Goal: Task Accomplishment & Management: Manage account settings

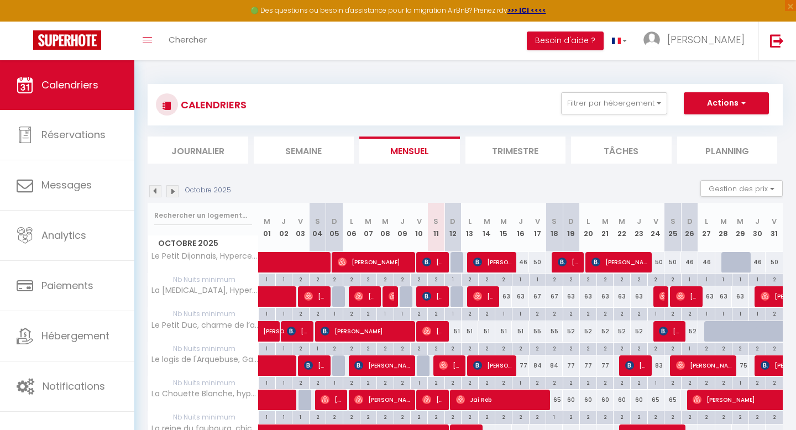
scroll to position [151, 0]
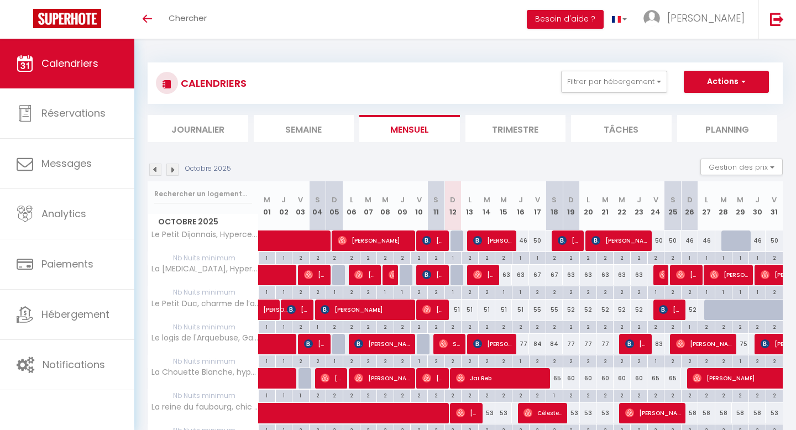
scroll to position [121, 0]
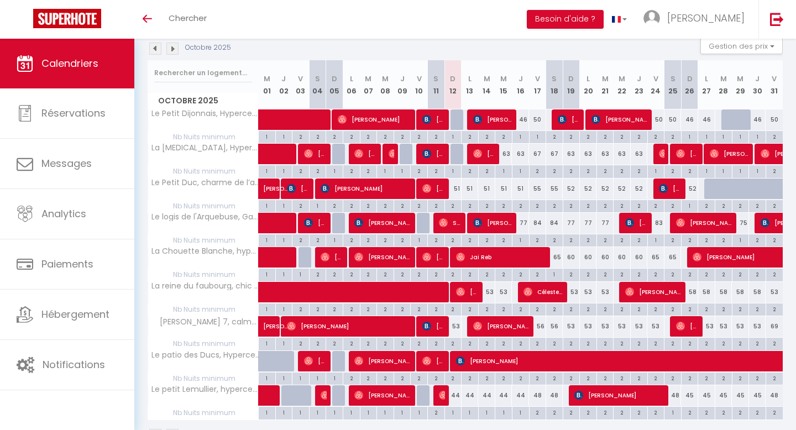
click at [455, 204] on div "2" at bounding box center [453, 205] width 17 height 11
type input "2"
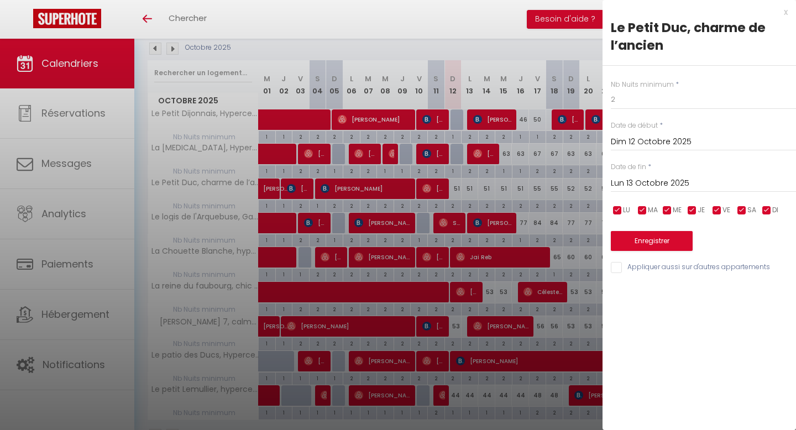
click at [653, 180] on input "Lun 13 Octobre 2025" at bounding box center [703, 183] width 185 height 14
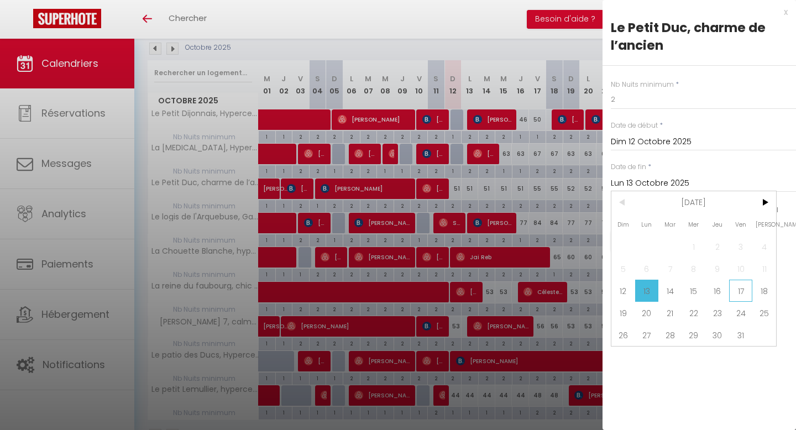
click at [739, 293] on span "17" at bounding box center [741, 291] width 24 height 22
type input "Ven 17 Octobre 2025"
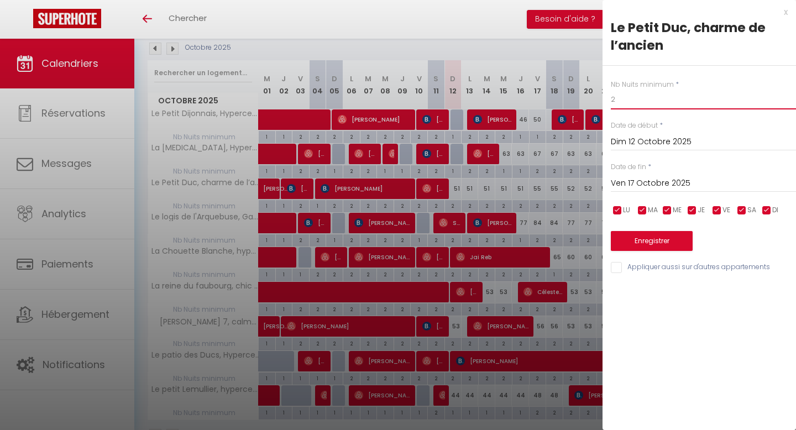
click at [633, 101] on input "2" at bounding box center [703, 100] width 185 height 20
type input "1"
click at [613, 270] on input "Appliquer aussi sur d'autres appartements" at bounding box center [703, 267] width 185 height 11
checkbox input "true"
click at [633, 243] on button "Enregistrer" at bounding box center [652, 241] width 82 height 20
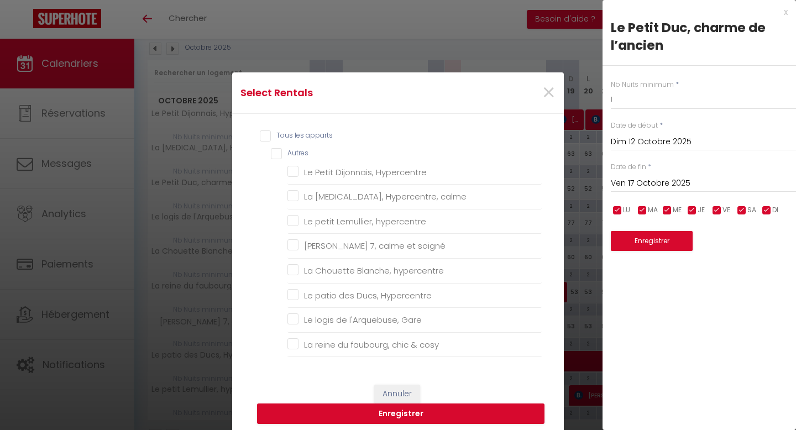
click at [266, 139] on input "Tous les apparts" at bounding box center [401, 136] width 282 height 11
checkbox input "true"
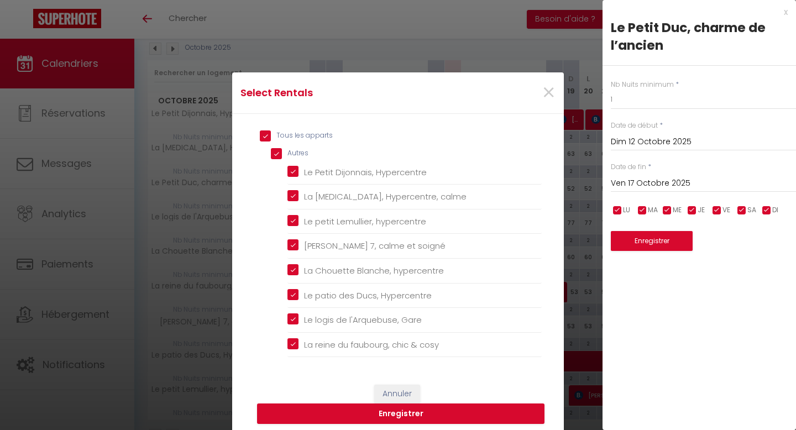
checkbox input "true"
checkbox Hypercentre "true"
checkbox calme "true"
checkbox hypercentre "true"
checkbox soigné "true"
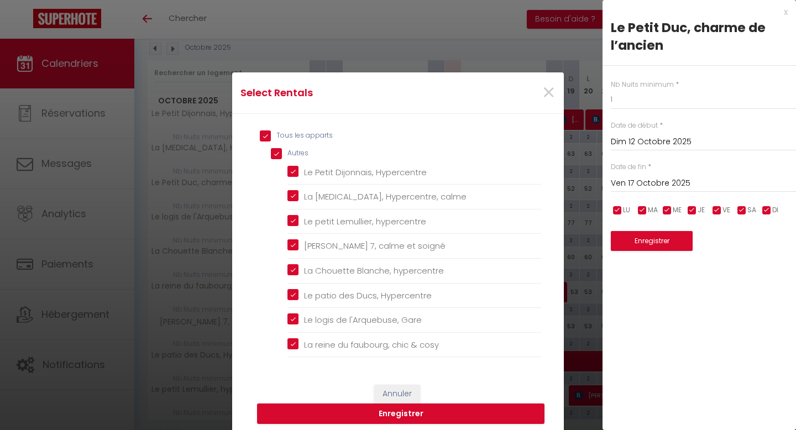
checkbox hypercentre "true"
checkbox Hypercentre "true"
checkbox Gare "true"
checkbox cosy "true"
click at [365, 411] on button "Enregistrer" at bounding box center [401, 414] width 288 height 21
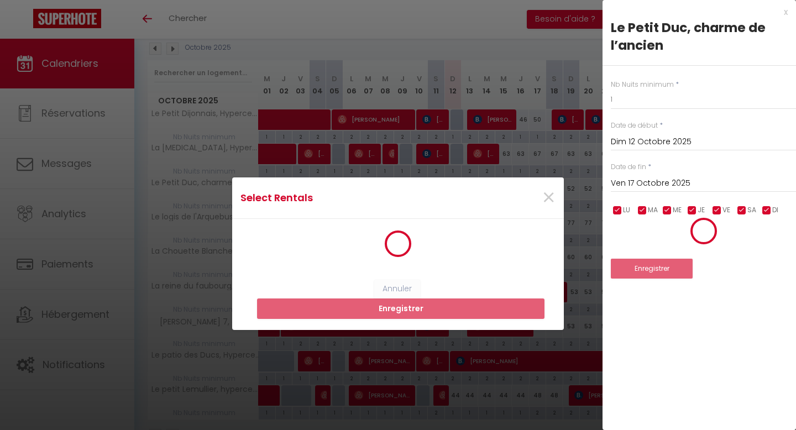
click at [787, 14] on div "x" at bounding box center [695, 12] width 185 height 13
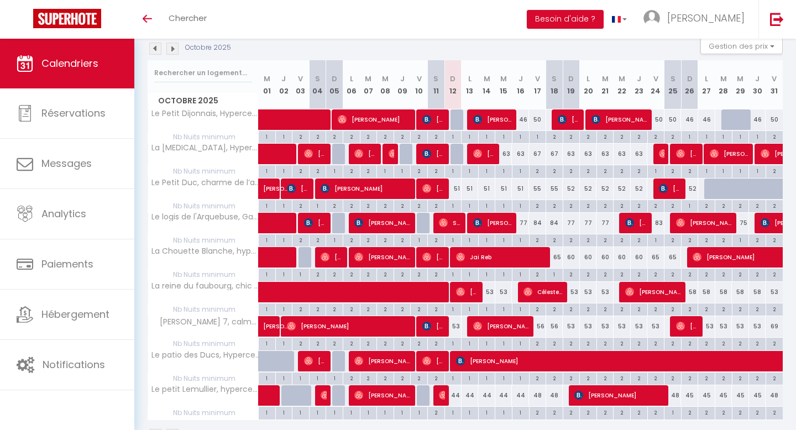
click at [452, 187] on div "51" at bounding box center [453, 189] width 17 height 20
type input "51"
type input "Dim 12 Octobre 2025"
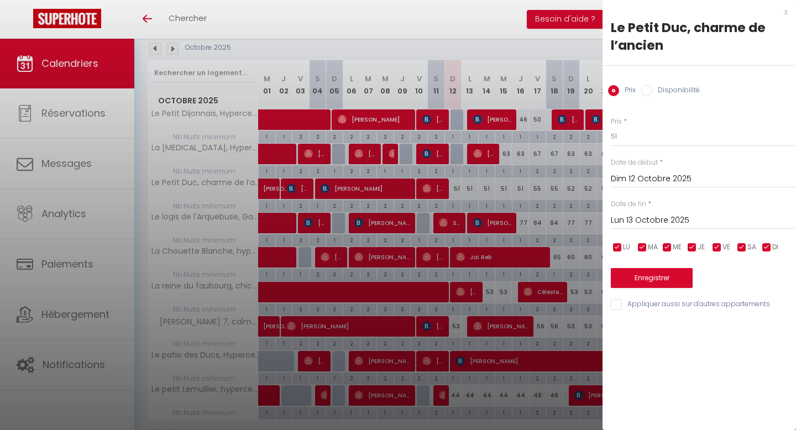
click at [641, 216] on input "Lun 13 Octobre 2025" at bounding box center [703, 220] width 185 height 14
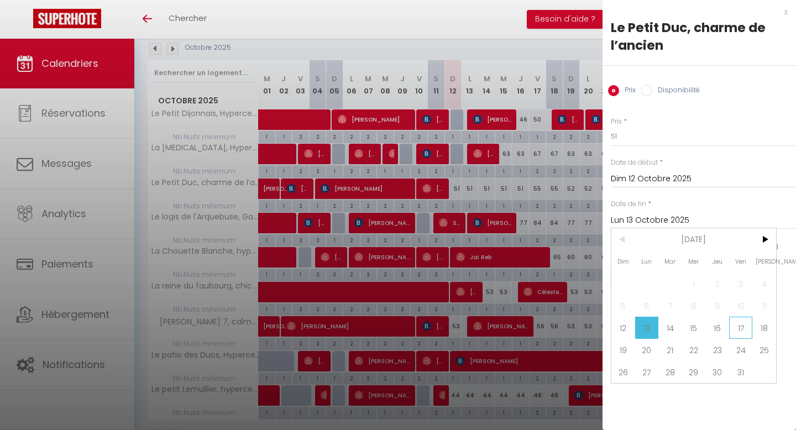
click at [735, 336] on span "17" at bounding box center [741, 328] width 24 height 22
type input "Ven 17 Octobre 2025"
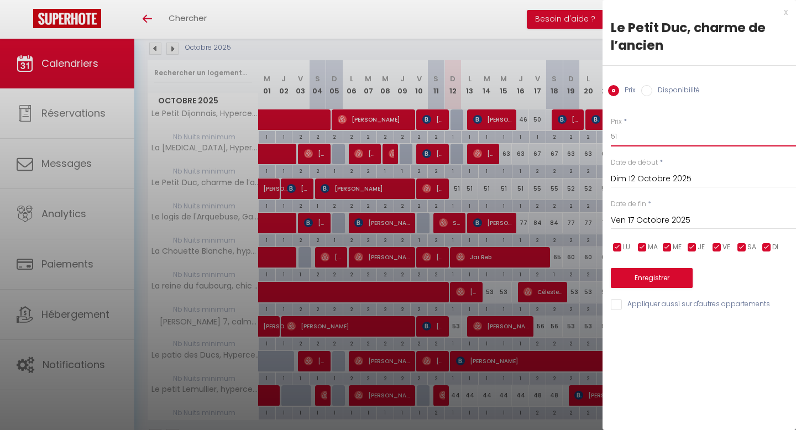
click at [685, 139] on input "51" at bounding box center [703, 137] width 185 height 20
type input "5"
type input "49"
click at [650, 278] on button "Enregistrer" at bounding box center [652, 278] width 82 height 20
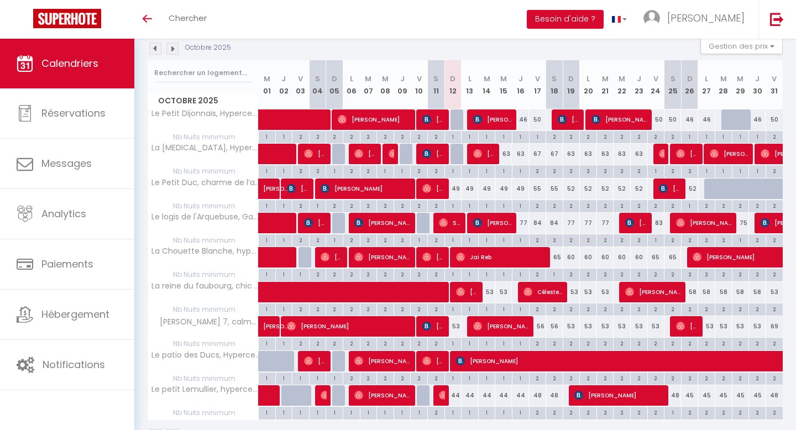
click at [531, 124] on div "50" at bounding box center [537, 119] width 17 height 20
type input "50"
type input "Ven 17 Octobre 2025"
type input "Sam 18 Octobre 2025"
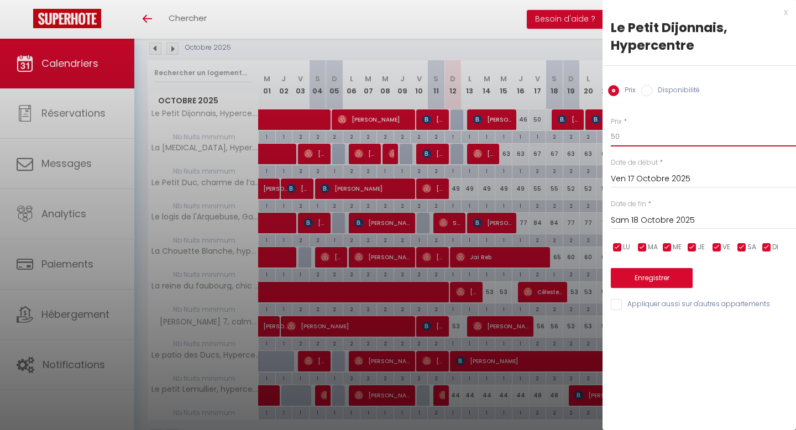
click at [655, 137] on input "50" at bounding box center [703, 137] width 185 height 20
type input "5"
type input "48"
click at [634, 283] on button "Enregistrer" at bounding box center [652, 278] width 82 height 20
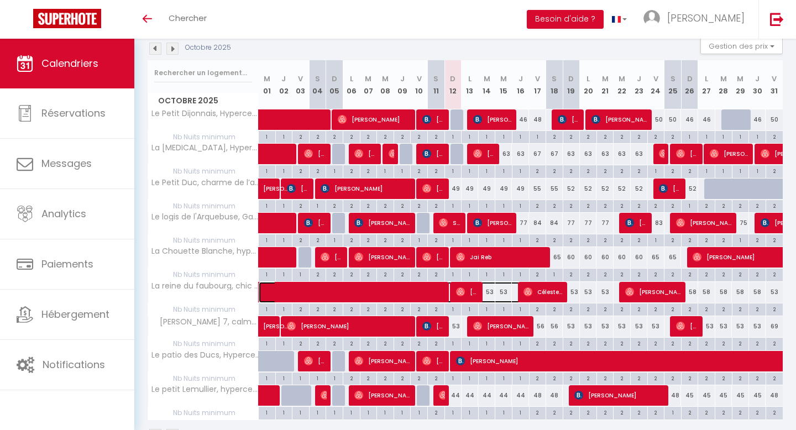
click at [492, 291] on span at bounding box center [410, 292] width 280 height 21
select select "OK"
select select "0"
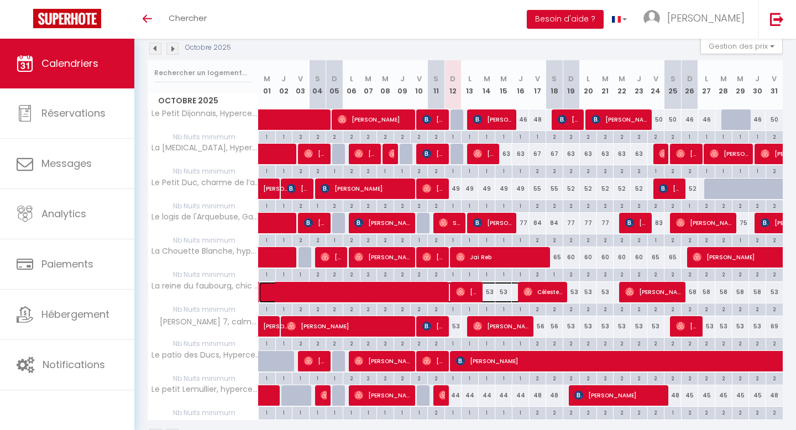
select select "1"
select select
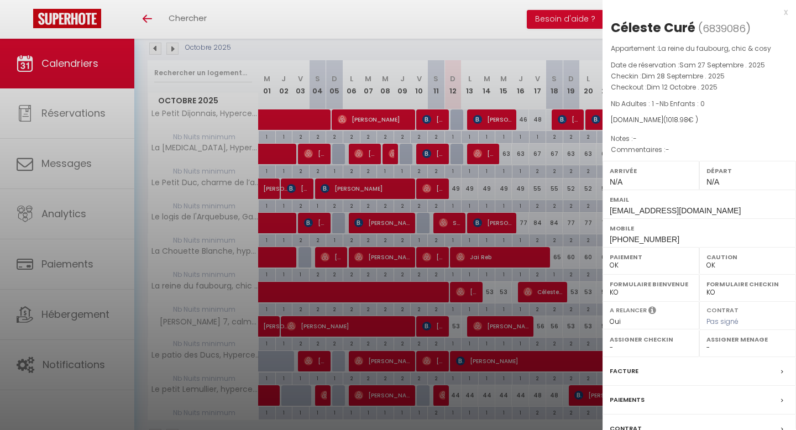
click at [787, 18] on div "x" at bounding box center [695, 12] width 185 height 13
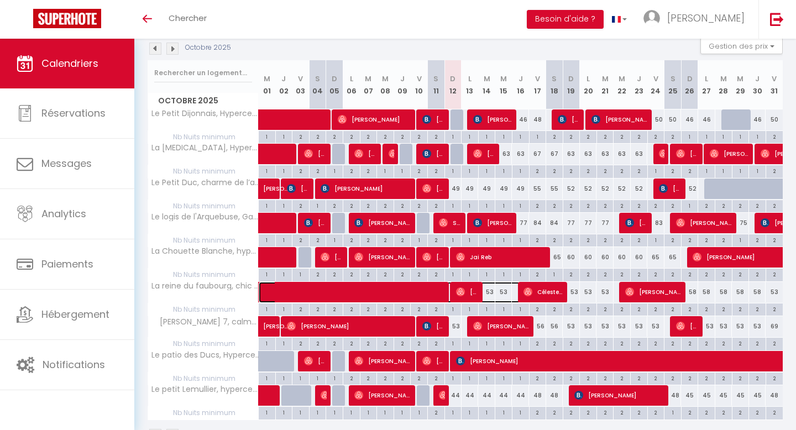
click at [502, 290] on span at bounding box center [410, 292] width 280 height 21
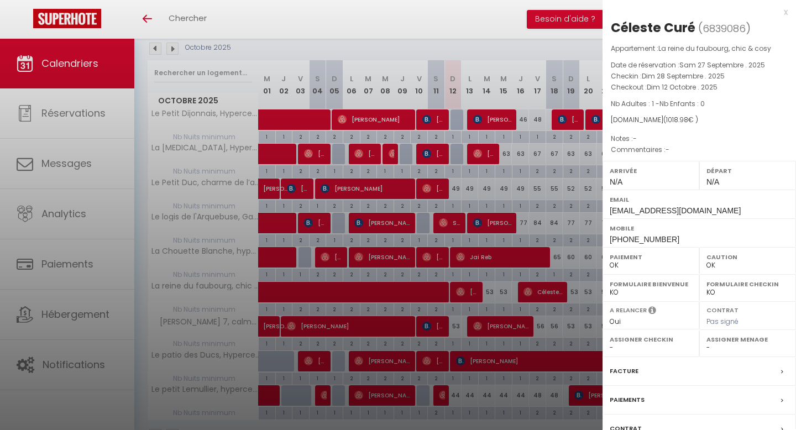
click at [785, 13] on div "x" at bounding box center [695, 12] width 185 height 13
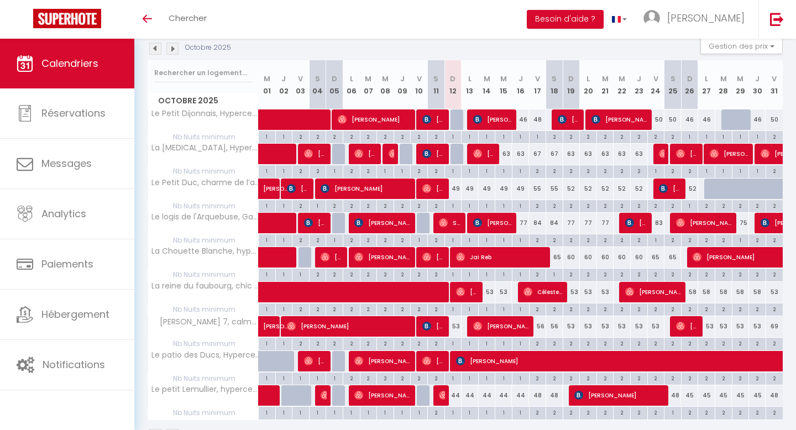
click at [454, 399] on div "44" at bounding box center [453, 395] width 17 height 20
type input "44"
type input "Dim 12 Octobre 2025"
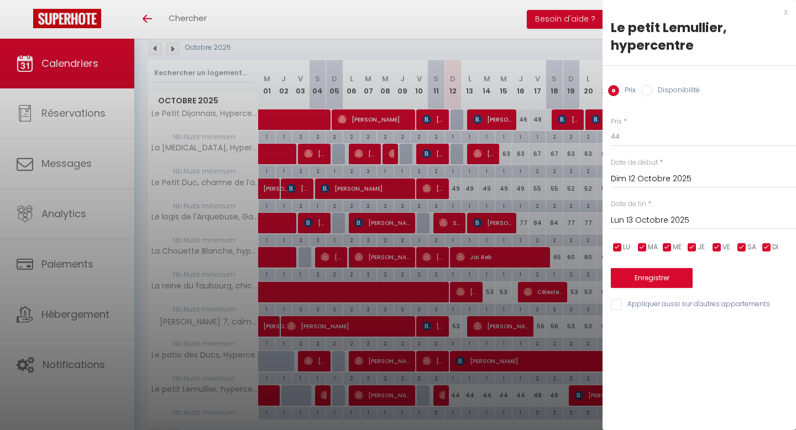
click at [630, 219] on input "Lun 13 Octobre 2025" at bounding box center [703, 220] width 185 height 14
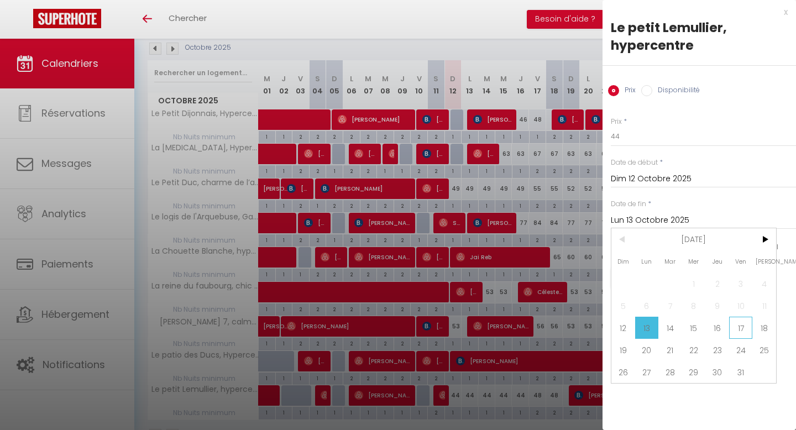
click at [743, 326] on span "17" at bounding box center [741, 328] width 24 height 22
type input "Ven 17 Octobre 2025"
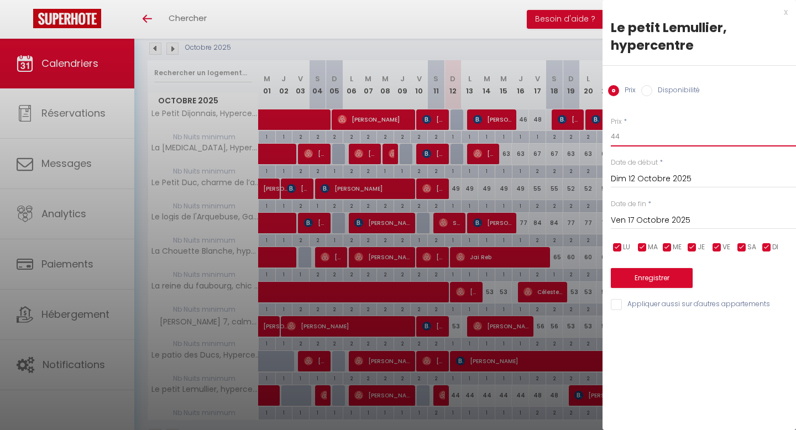
click at [646, 142] on input "44" at bounding box center [703, 137] width 185 height 20
type input "42"
click at [620, 280] on button "Enregistrer" at bounding box center [652, 278] width 82 height 20
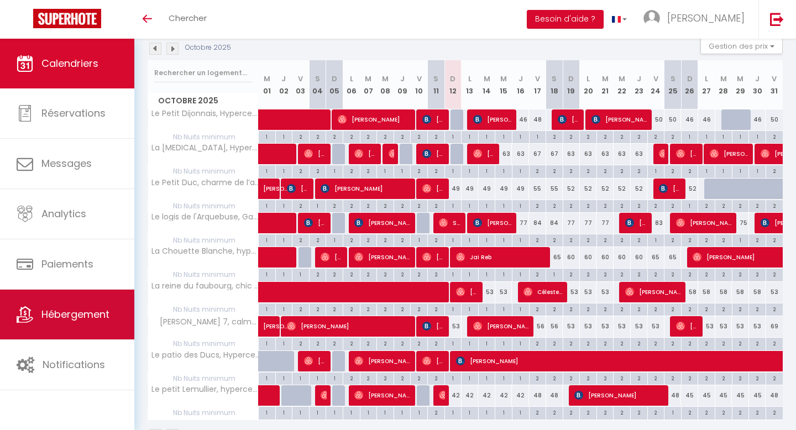
click at [67, 306] on link "Hébergement" at bounding box center [67, 315] width 134 height 50
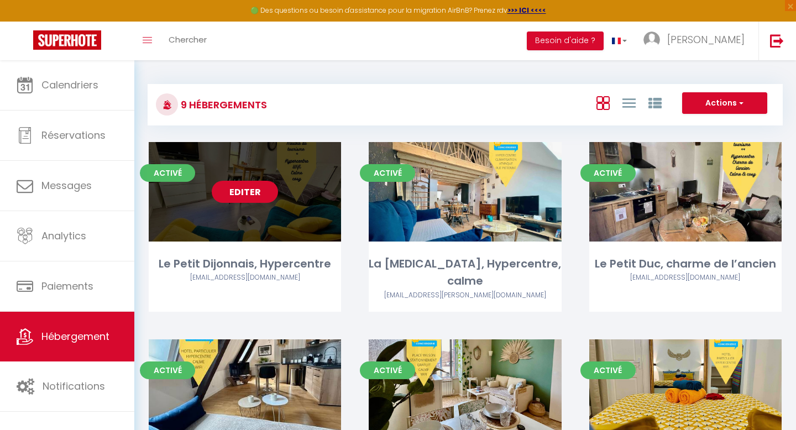
click at [234, 189] on link "Editer" at bounding box center [245, 192] width 66 height 22
select select "3"
select select "2"
select select "1"
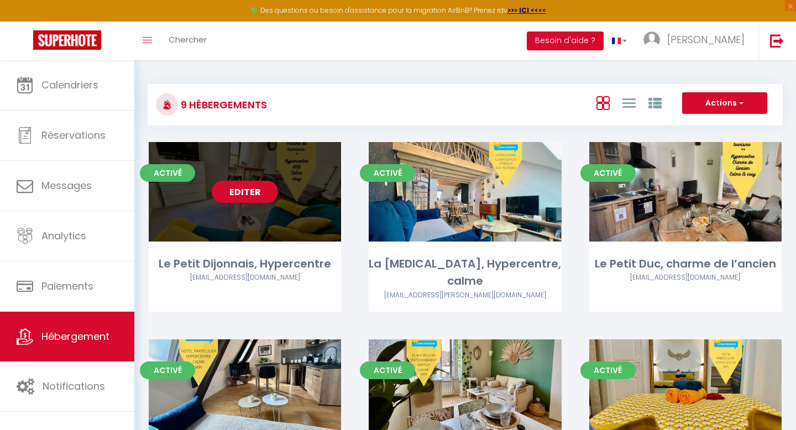
select select "1"
select select
select select "28"
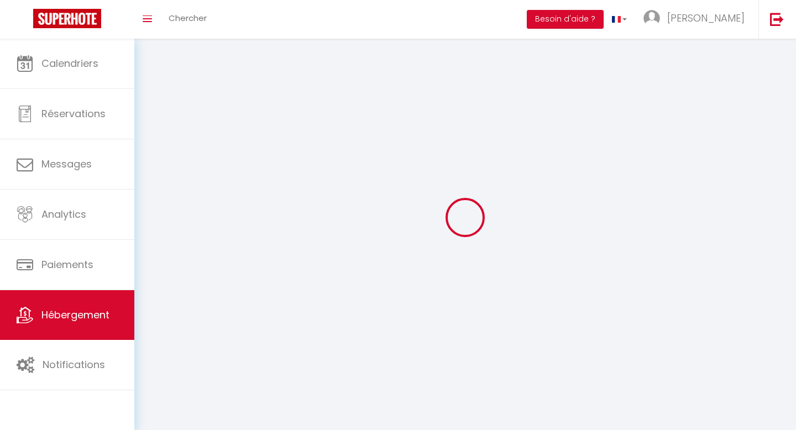
select select
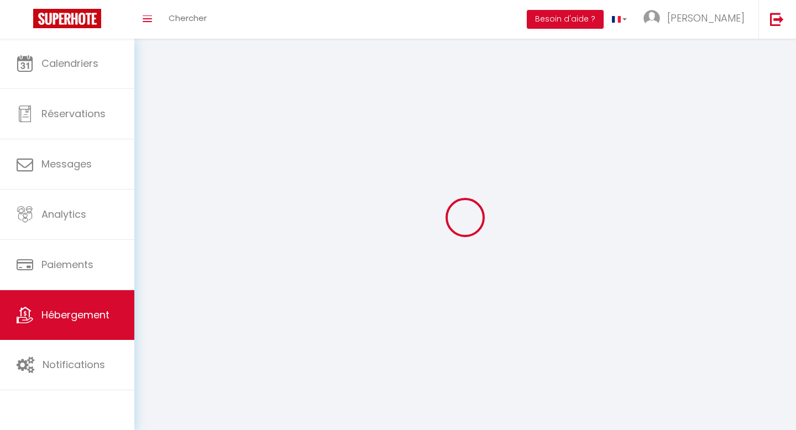
select select
checkbox input "false"
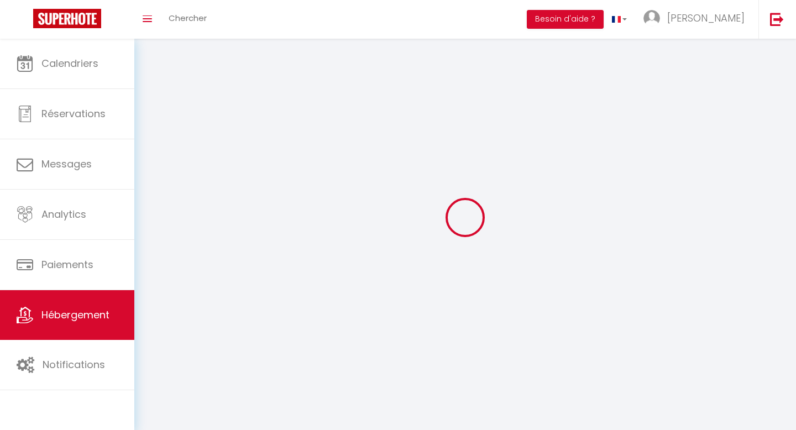
select select
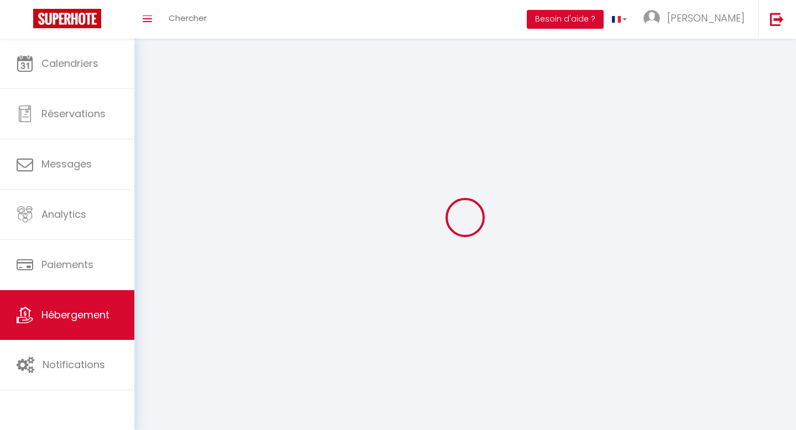
select select
checkbox input "false"
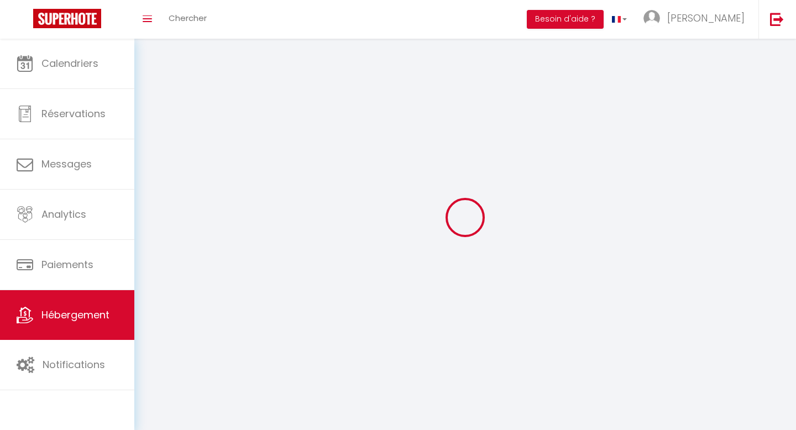
checkbox input "false"
select select
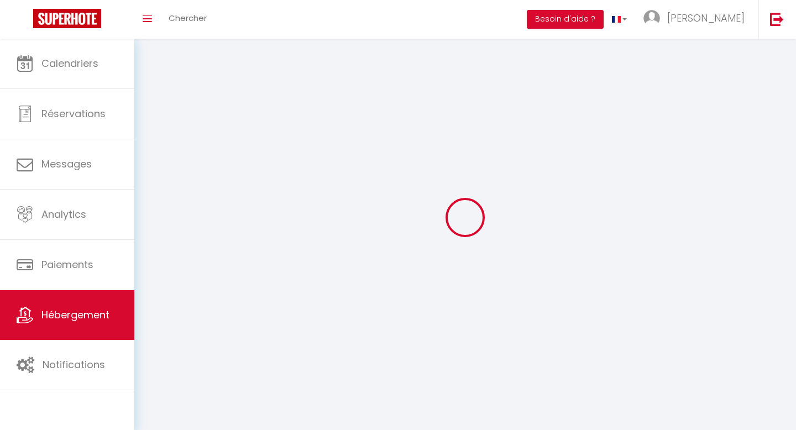
select select
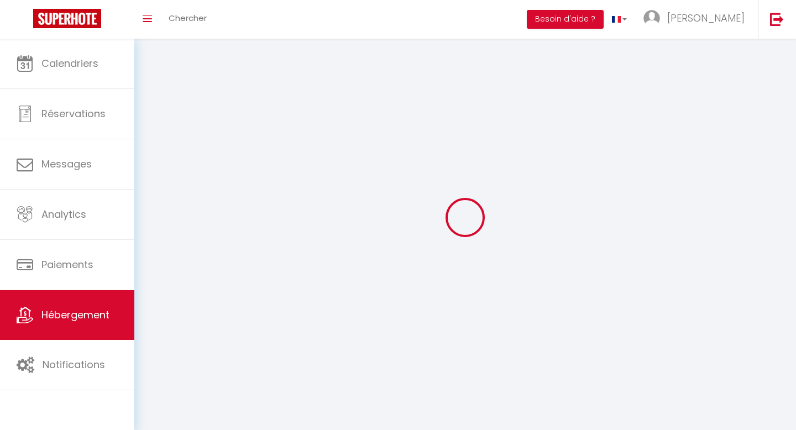
checkbox input "false"
select select
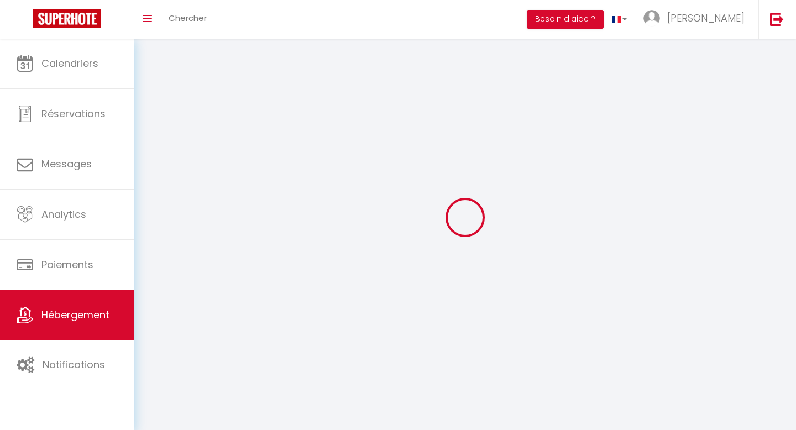
select select
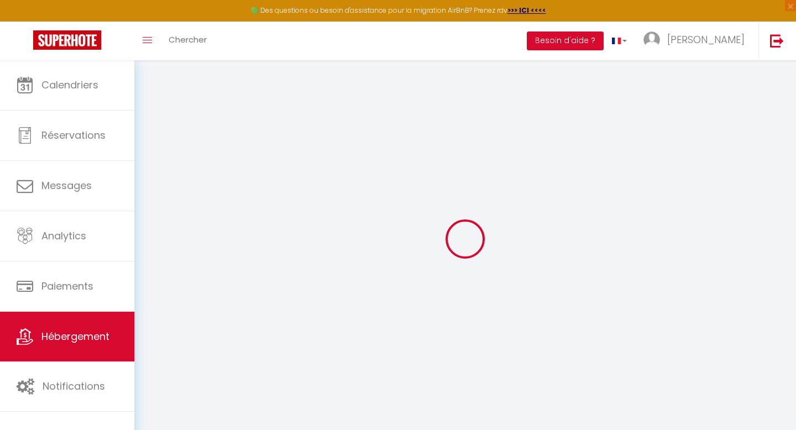
select select
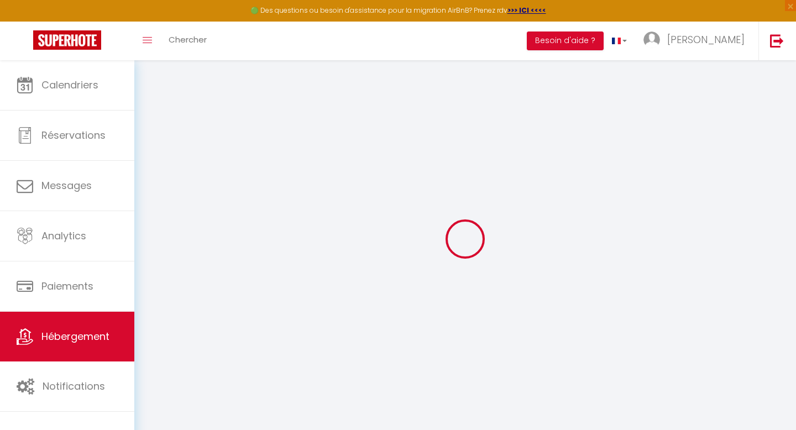
select select
checkbox input "false"
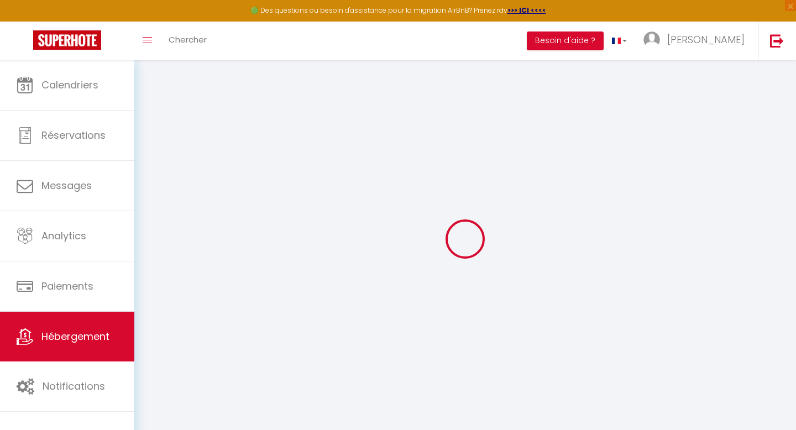
select select
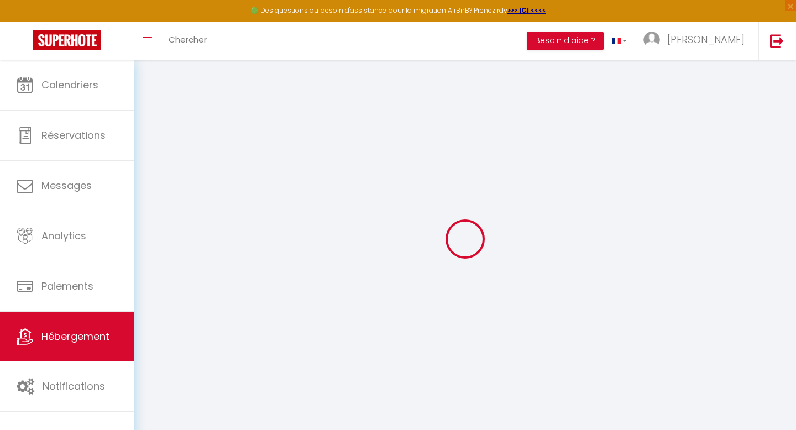
select select
checkbox input "false"
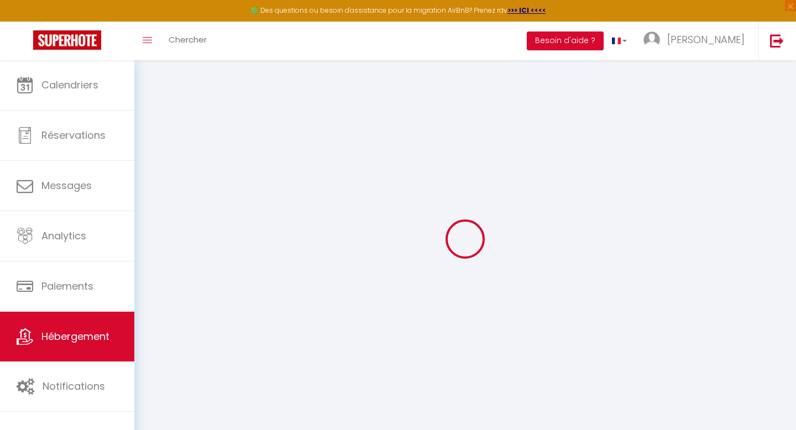
checkbox input "false"
select select
type input "Le Petit Dijonnais, Hypercentre"
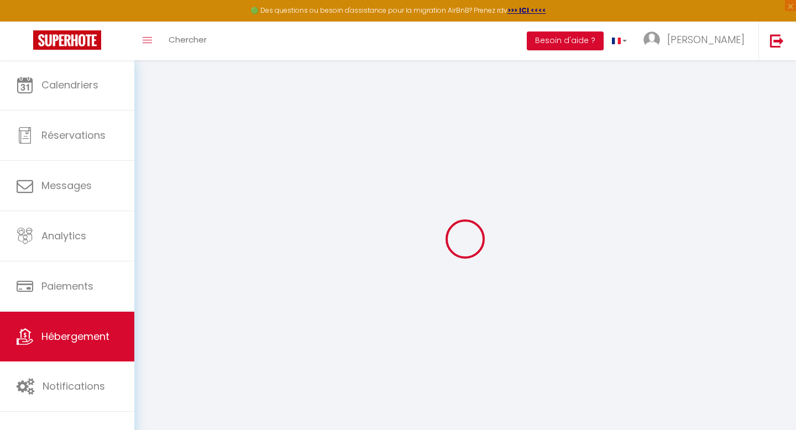
type input "Elise Et Pierre"
select select "2"
select select "1"
type input "51"
type input "8"
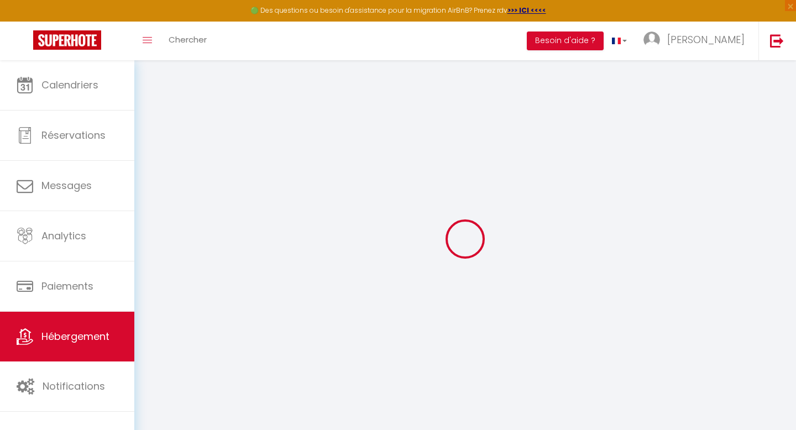
type input "35"
type input "500"
select select
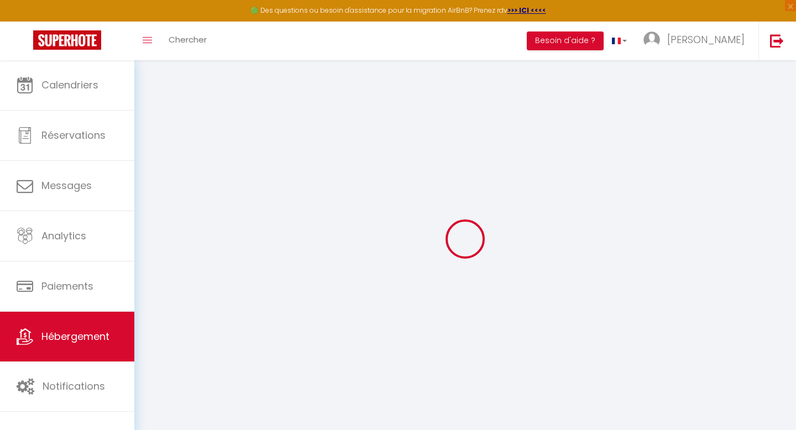
select select
type input "12 Petite Rue du Vieux Prieuré"
type input "21000"
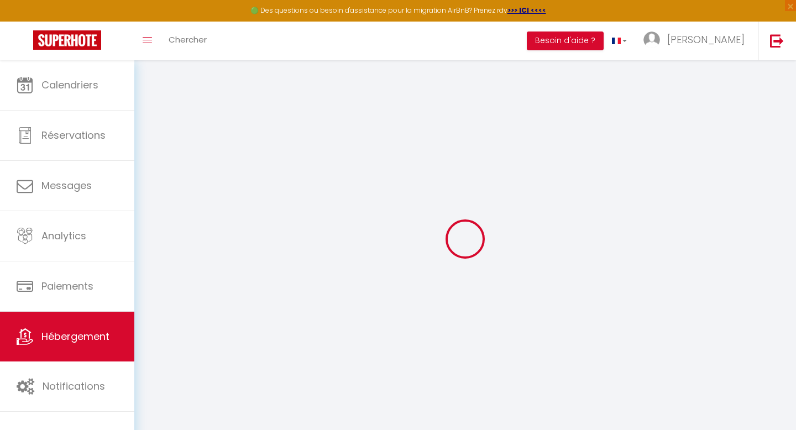
type input "Dijon"
type input "[EMAIL_ADDRESS][DOMAIN_NAME]"
select select "14415"
checkbox input "false"
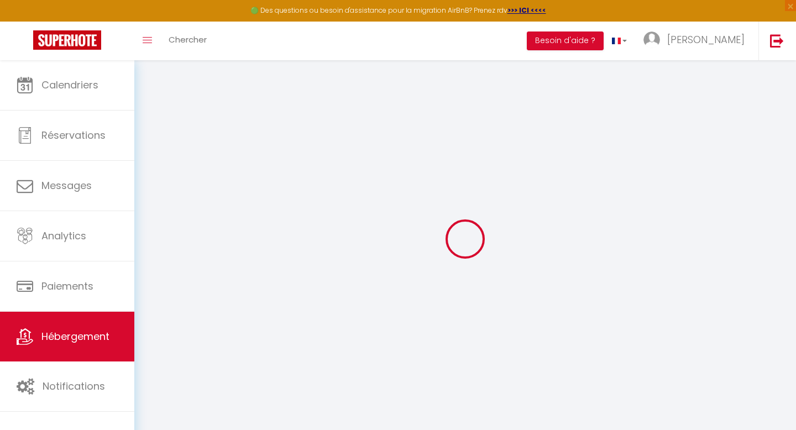
checkbox input "true"
checkbox input "false"
type input "0"
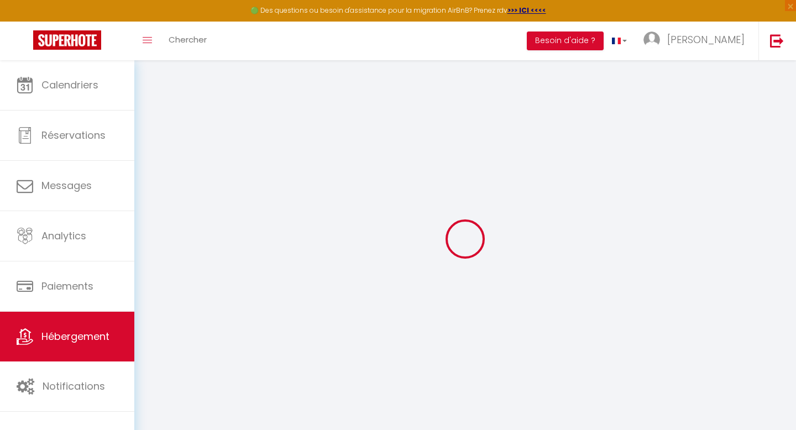
type input "0"
select select
checkbox input "false"
checkbox input "true"
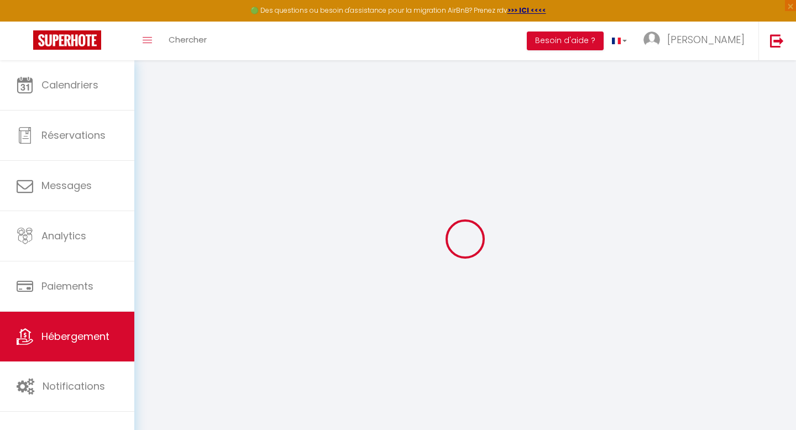
checkbox input "false"
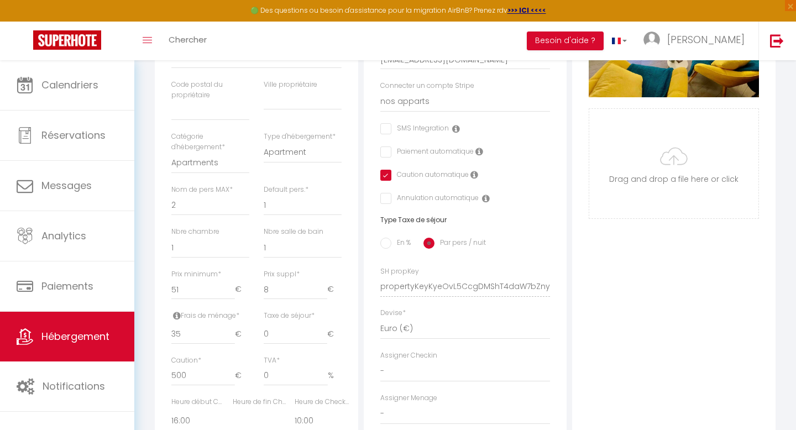
scroll to position [296, 0]
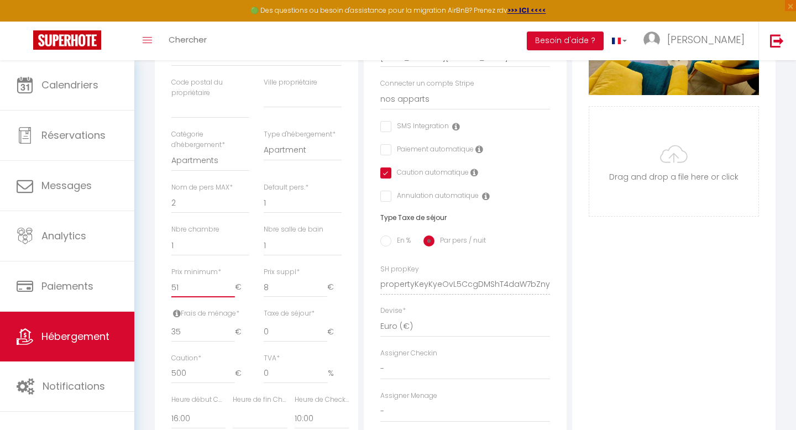
type input "52"
select select
checkbox input "false"
checkbox input "true"
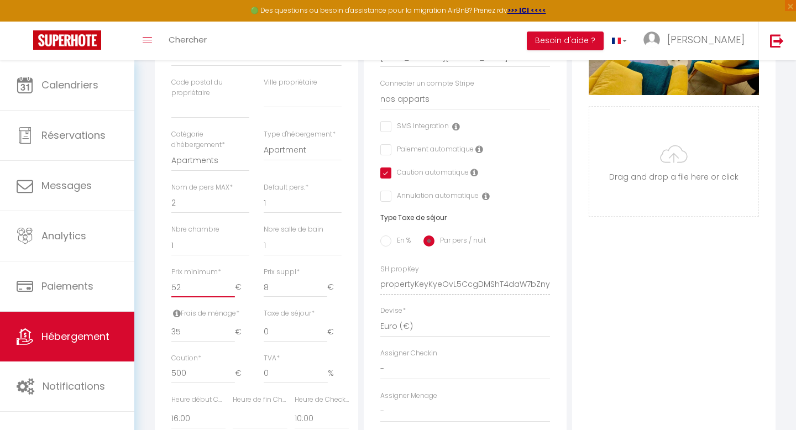
checkbox input "false"
type input "52"
click at [230, 285] on input "52" at bounding box center [203, 288] width 64 height 20
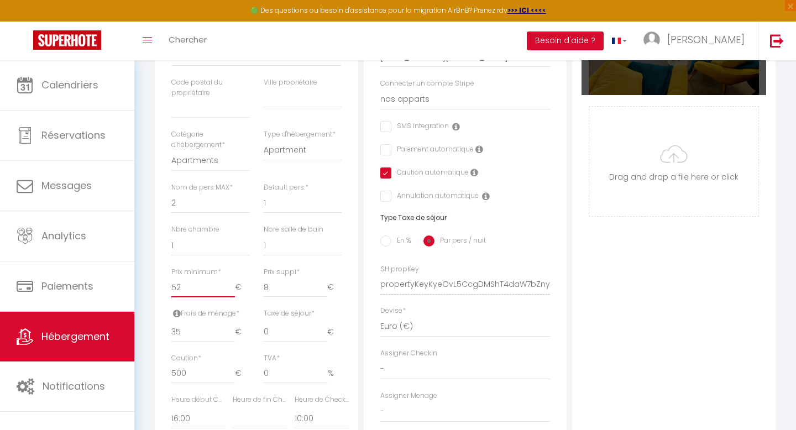
scroll to position [0, 0]
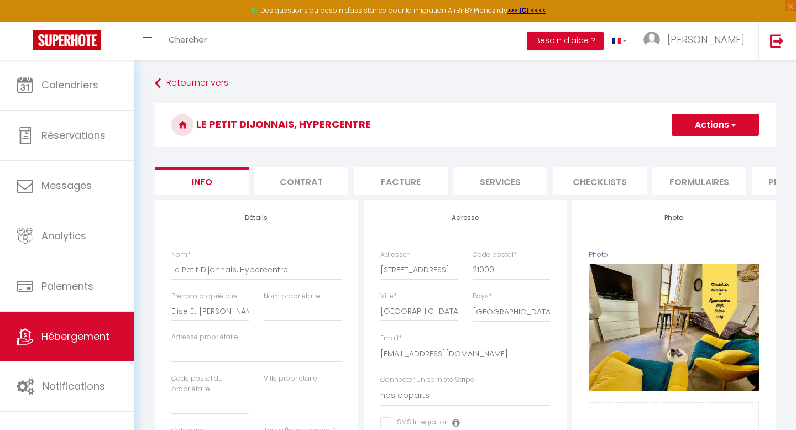
click at [711, 132] on button "Actions" at bounding box center [715, 125] width 87 height 22
click at [666, 149] on input "Enregistrer" at bounding box center [671, 149] width 41 height 11
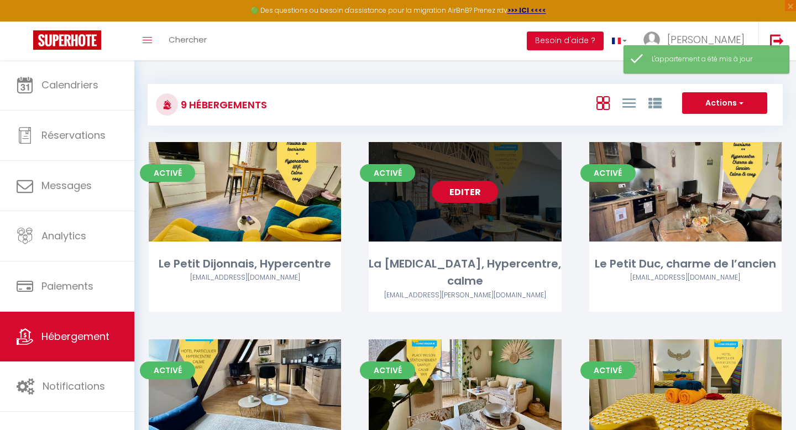
click at [460, 196] on link "Editer" at bounding box center [465, 192] width 66 height 22
select select "3"
select select "2"
select select "1"
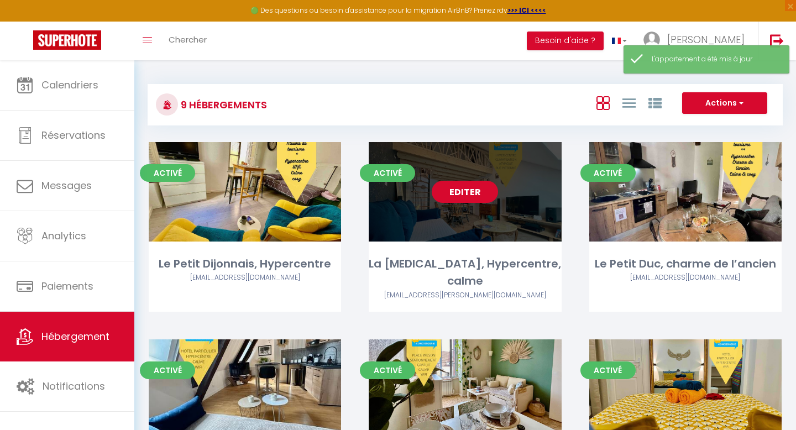
select select
select select "28"
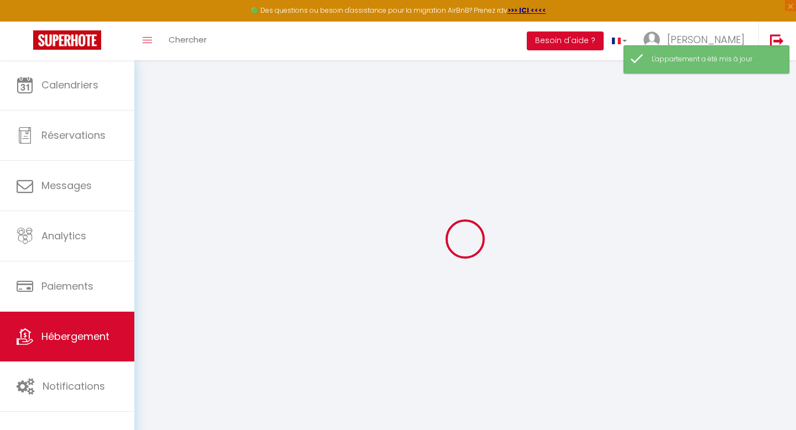
select select
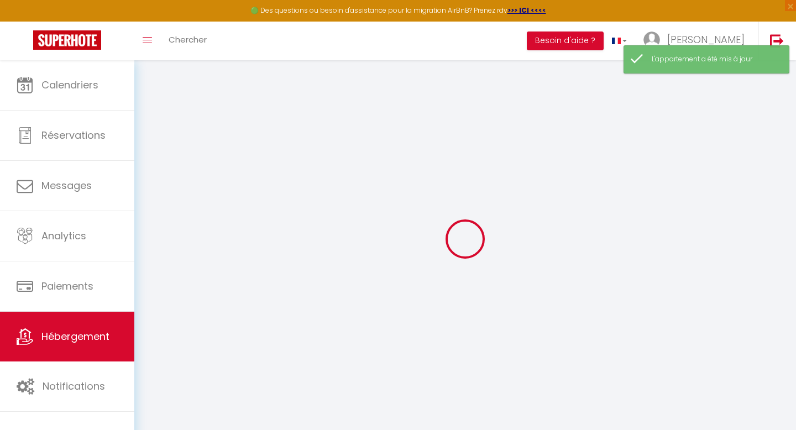
select select
checkbox input "false"
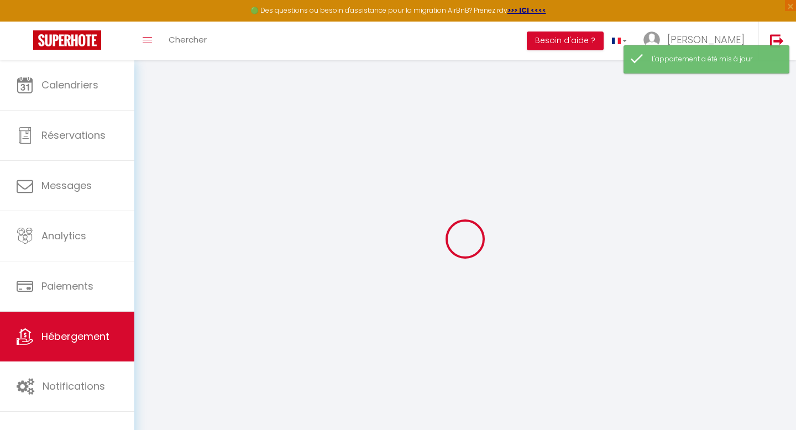
select select
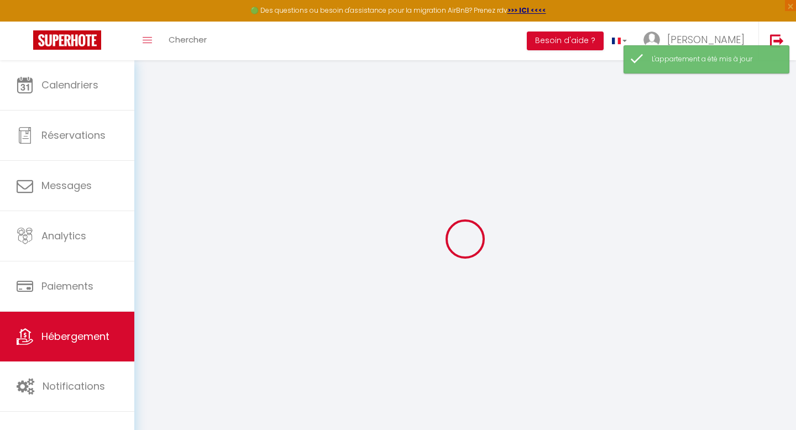
select select
checkbox input "false"
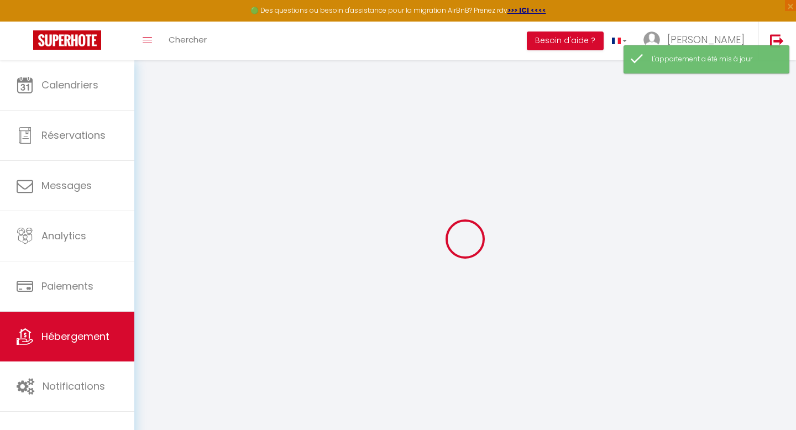
checkbox input "false"
select select
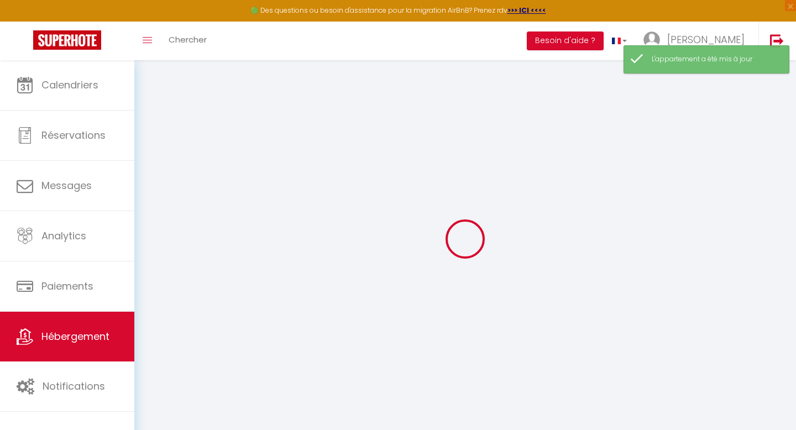
select select
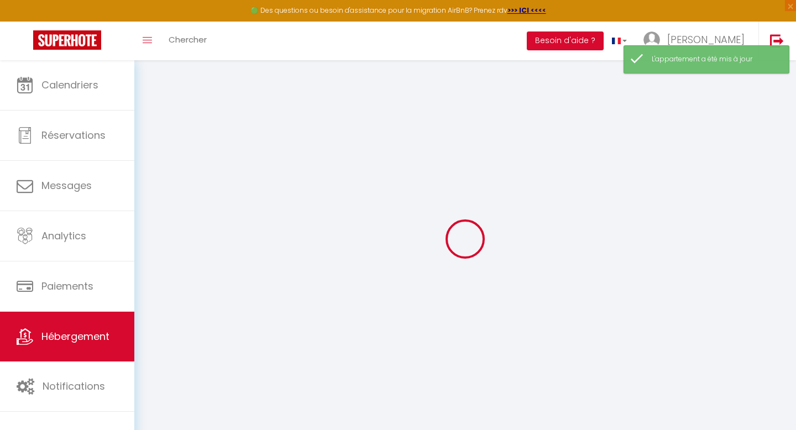
checkbox input "false"
select select
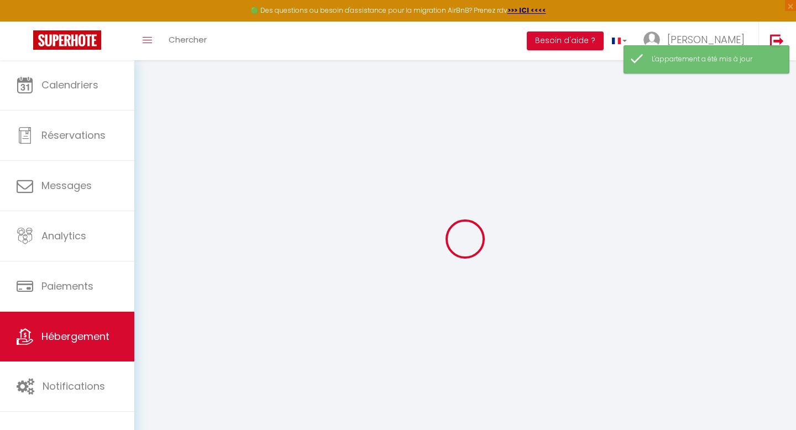
select select
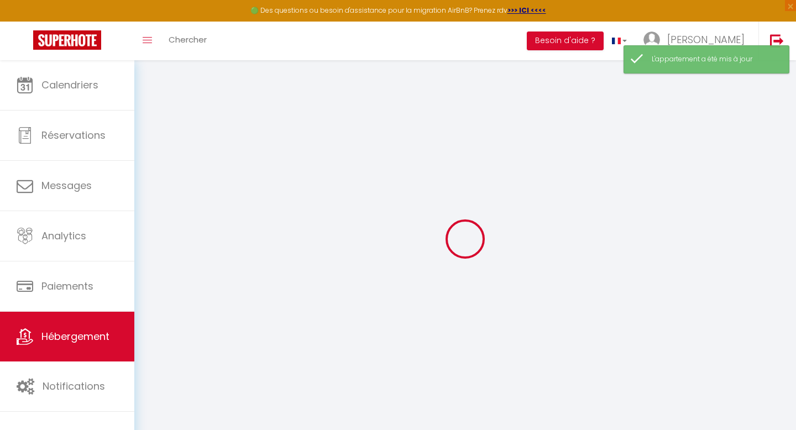
select select
checkbox input "false"
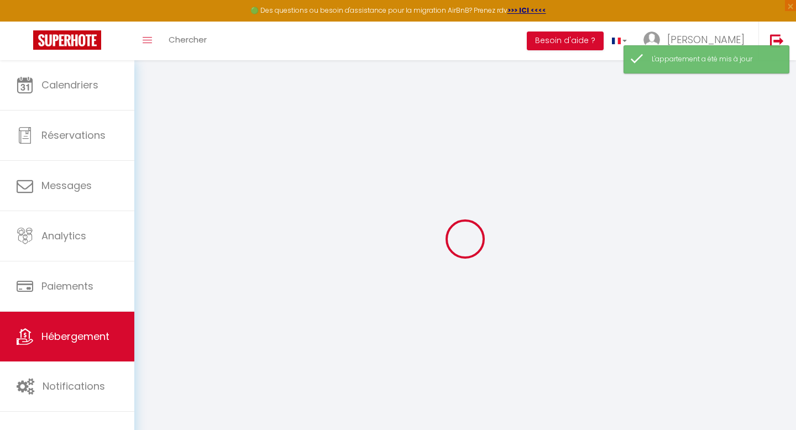
checkbox input "false"
select select
type input "La [MEDICAL_DATA], Hypercentre, calme"
type input "Grégory"
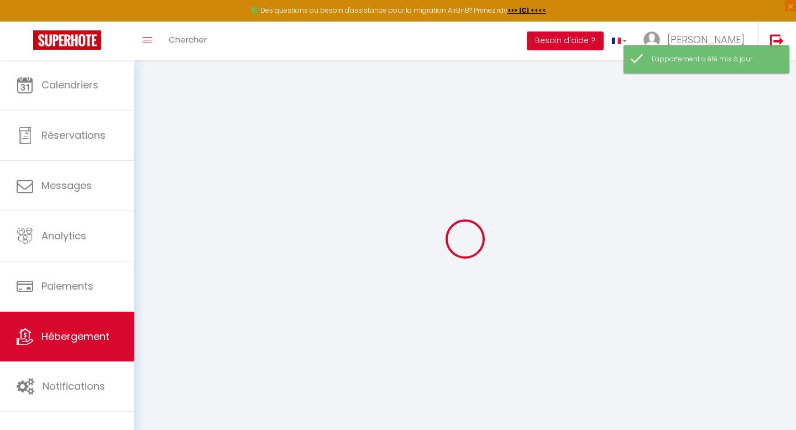
type input "Charpenet"
type input "21000"
type input "DIJON"
select select "condominium"
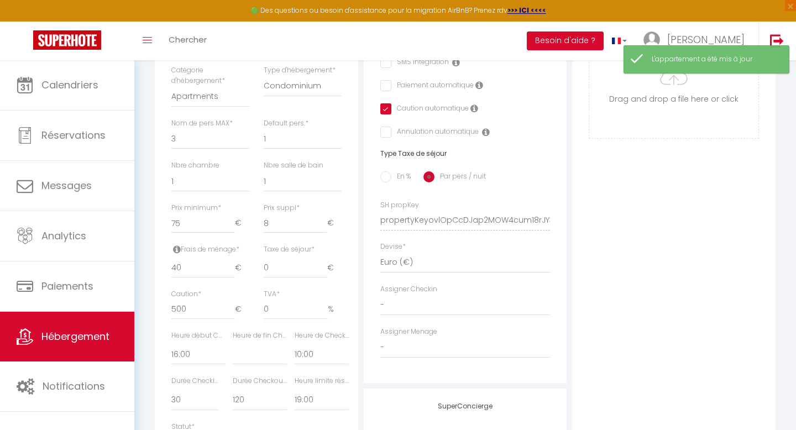
scroll to position [416, 0]
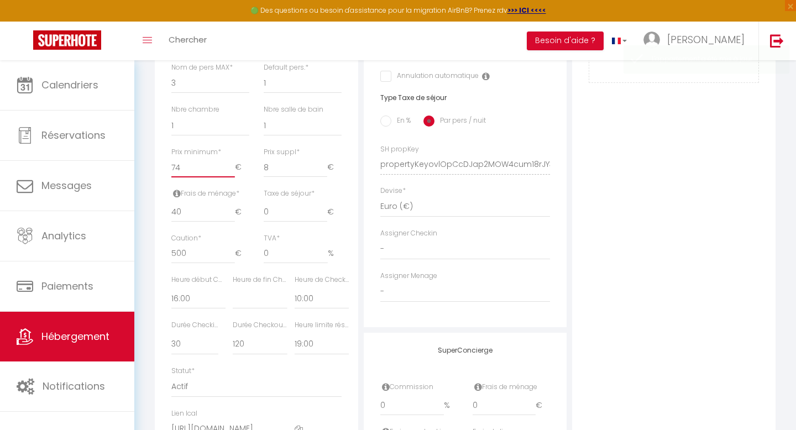
click at [232, 171] on input "74" at bounding box center [203, 168] width 64 height 20
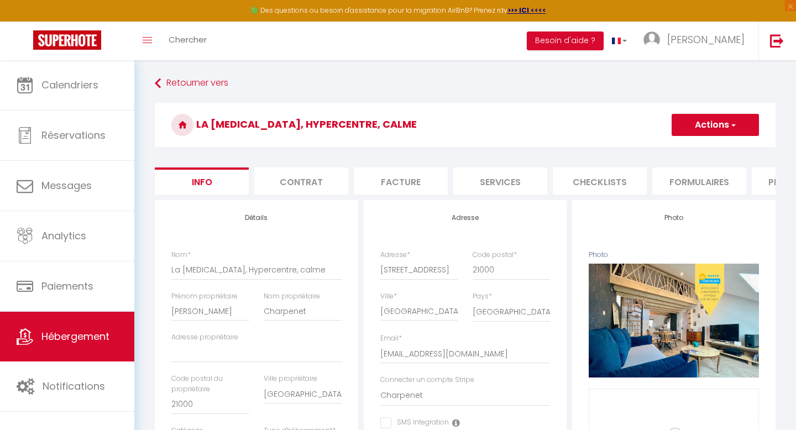
click at [680, 118] on button "Actions" at bounding box center [715, 125] width 87 height 22
click at [669, 147] on input "Enregistrer" at bounding box center [671, 149] width 41 height 11
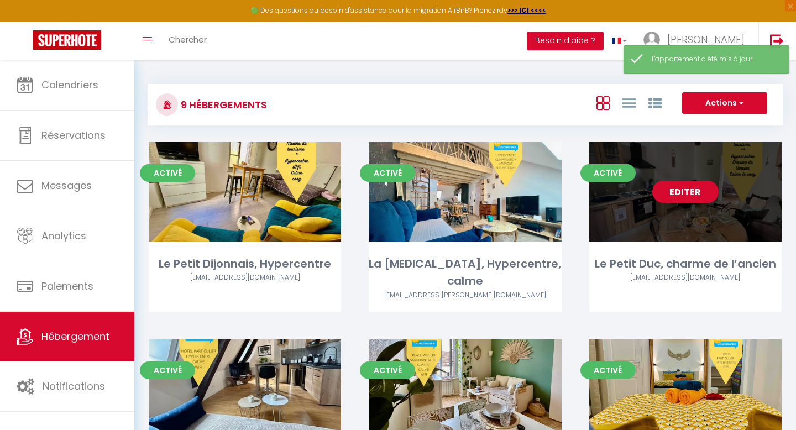
click at [686, 193] on link "Editer" at bounding box center [686, 192] width 66 height 22
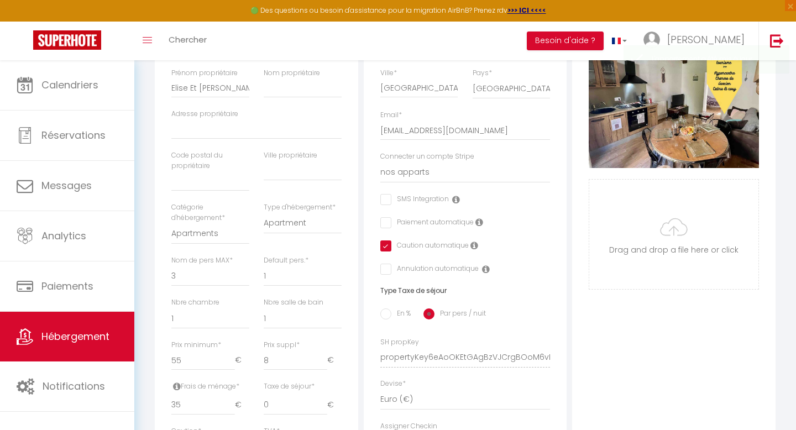
scroll to position [272, 0]
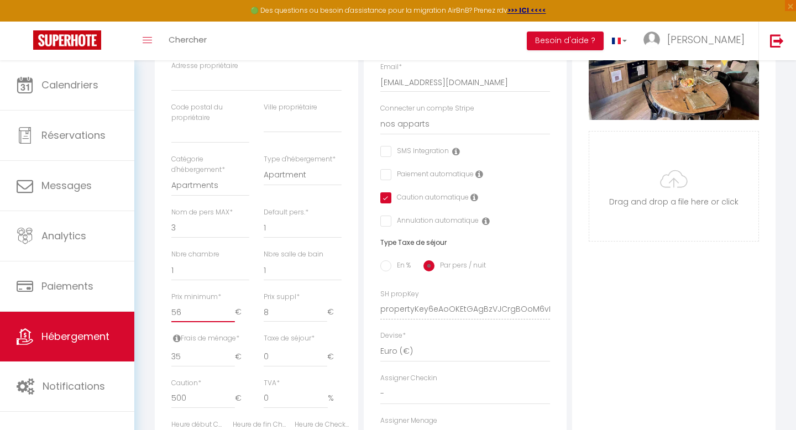
click at [228, 309] on input "56" at bounding box center [203, 312] width 64 height 20
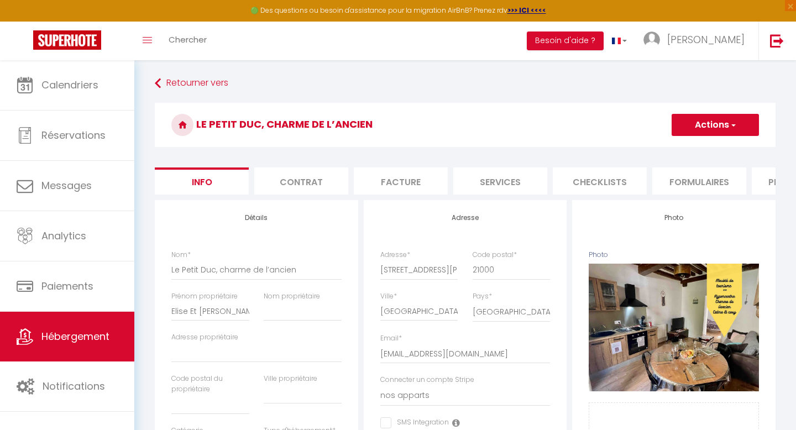
click at [703, 122] on button "Actions" at bounding box center [715, 125] width 87 height 22
click at [679, 147] on input "Enregistrer" at bounding box center [671, 149] width 41 height 11
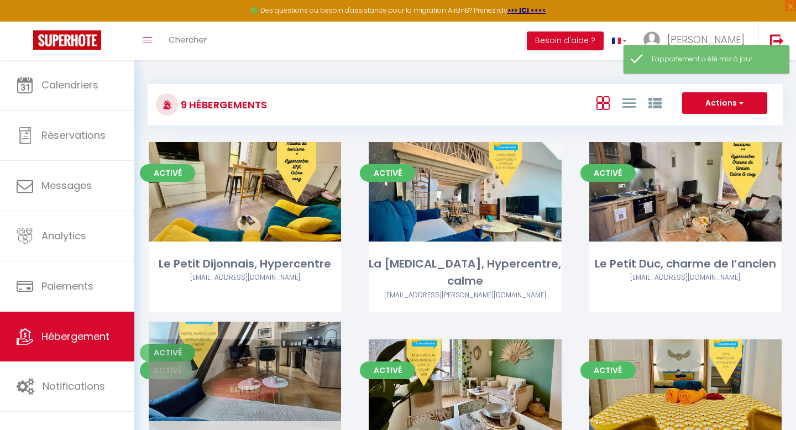
click at [257, 378] on link "Editer" at bounding box center [245, 389] width 66 height 22
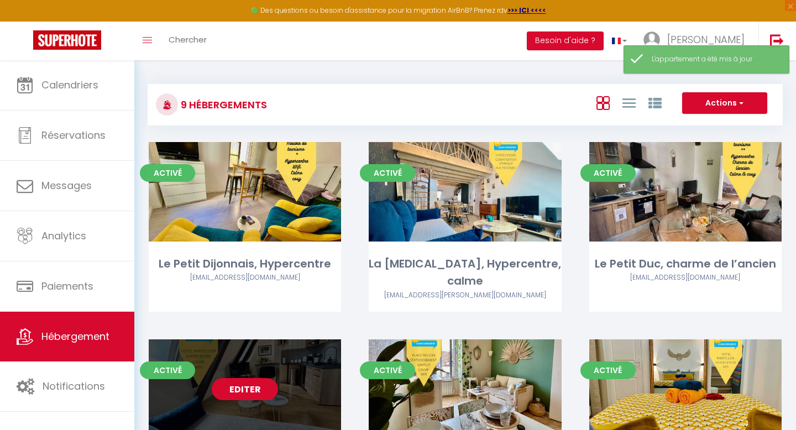
click at [257, 378] on link "Editer" at bounding box center [245, 389] width 66 height 22
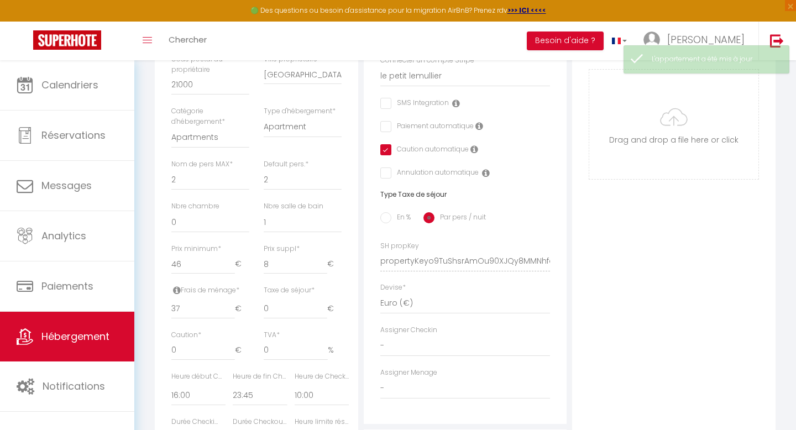
scroll to position [321, 0]
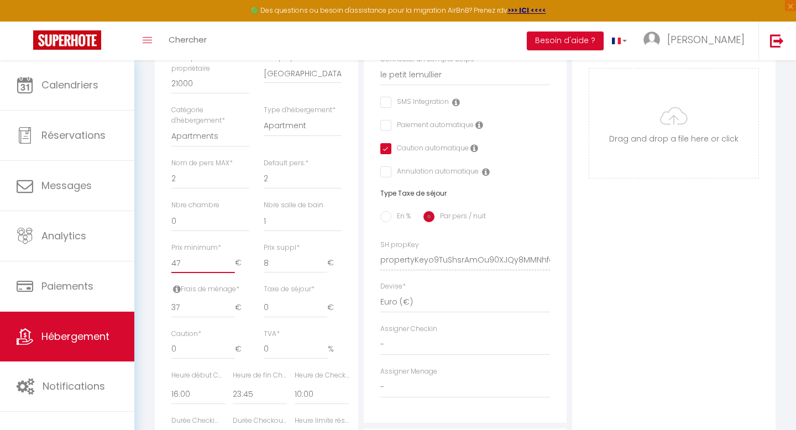
click at [232, 260] on input "47" at bounding box center [203, 263] width 64 height 20
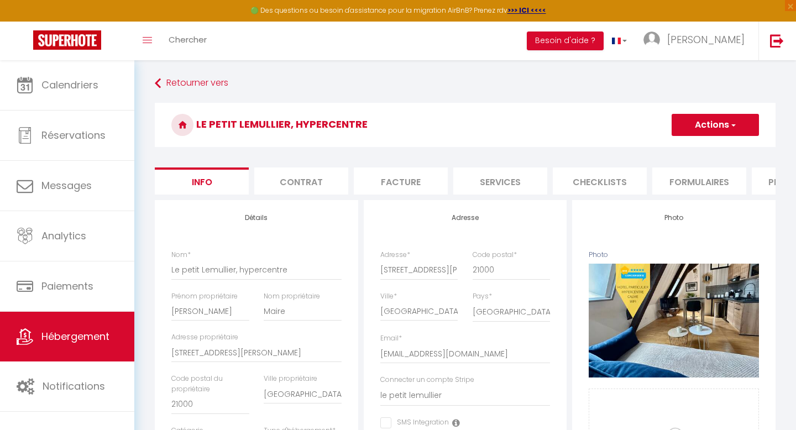
click at [698, 123] on button "Actions" at bounding box center [715, 125] width 87 height 22
click at [673, 147] on input "Enregistrer" at bounding box center [671, 149] width 41 height 11
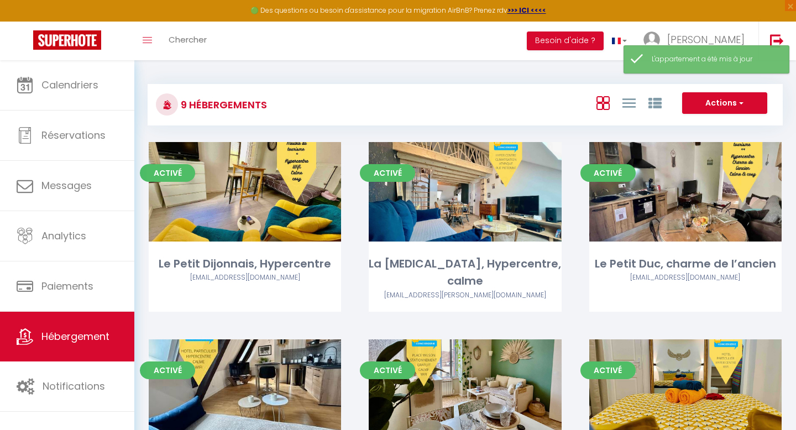
click at [448, 378] on link "Editer" at bounding box center [465, 389] width 66 height 22
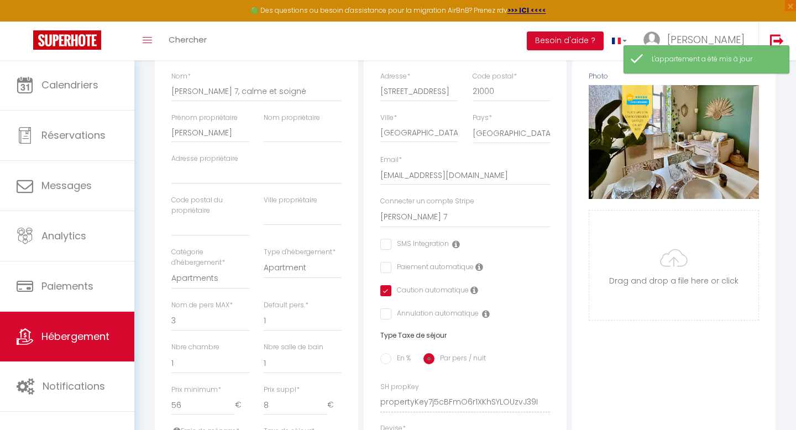
scroll to position [221, 0]
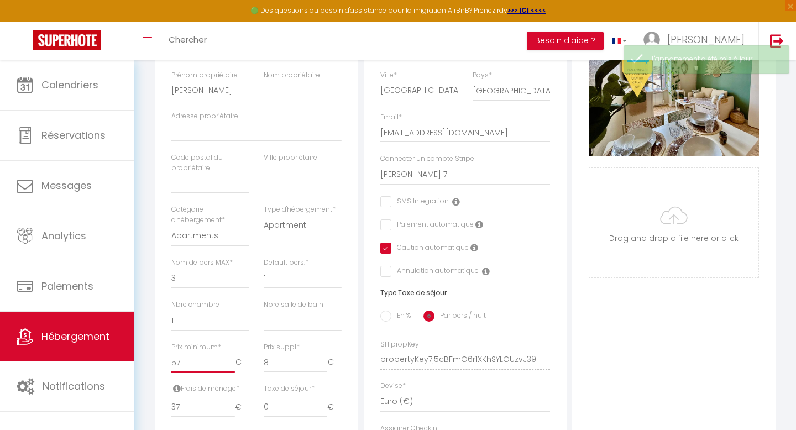
click at [228, 358] on input "57" at bounding box center [203, 363] width 64 height 20
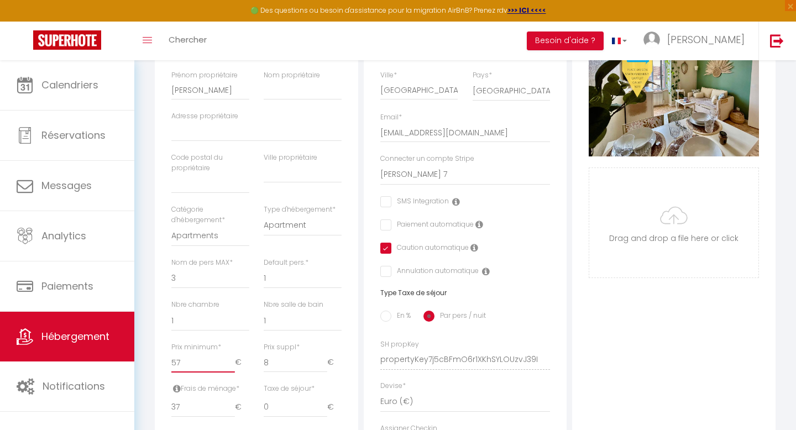
scroll to position [0, 0]
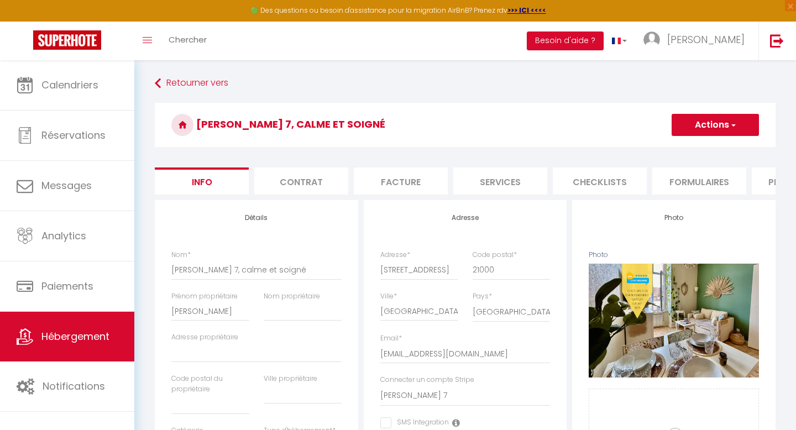
click at [702, 121] on button "Actions" at bounding box center [715, 125] width 87 height 22
click at [662, 150] on input "Enregistrer" at bounding box center [671, 149] width 41 height 11
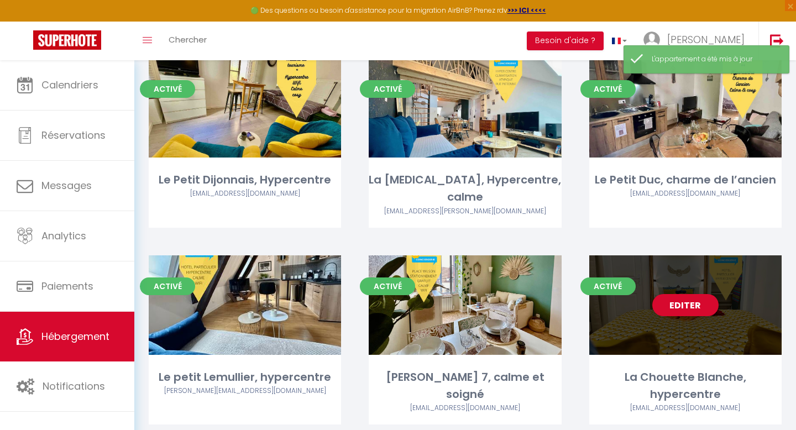
scroll to position [88, 0]
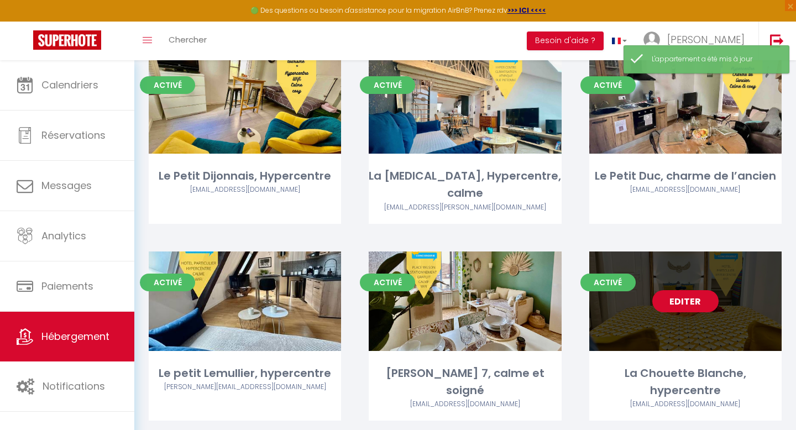
click at [691, 290] on link "Editer" at bounding box center [686, 301] width 66 height 22
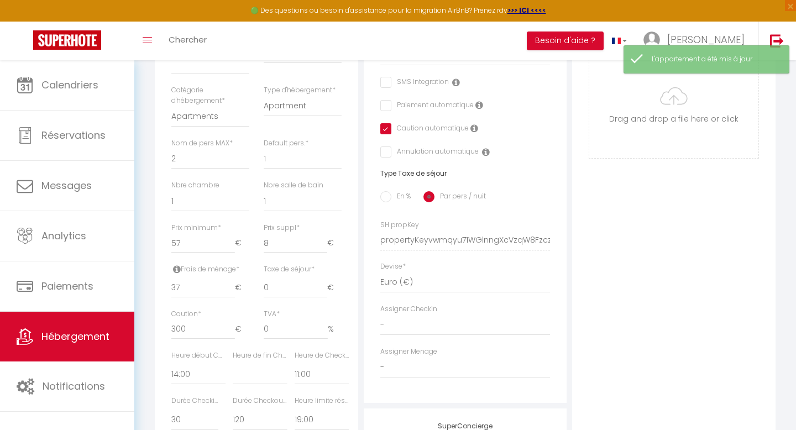
scroll to position [346, 0]
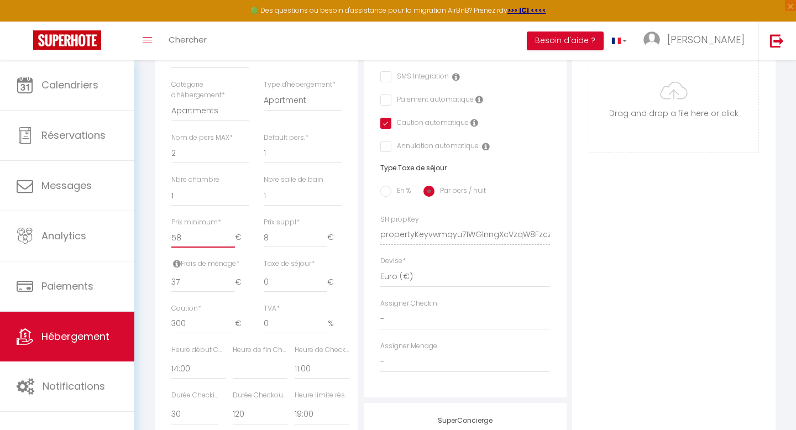
click at [228, 235] on input "58" at bounding box center [203, 238] width 64 height 20
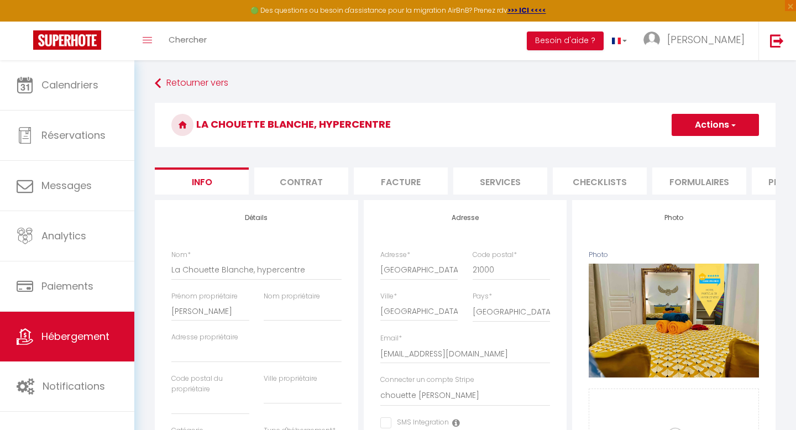
click at [712, 130] on button "Actions" at bounding box center [715, 125] width 87 height 22
click at [670, 149] on input "Enregistrer" at bounding box center [671, 149] width 41 height 11
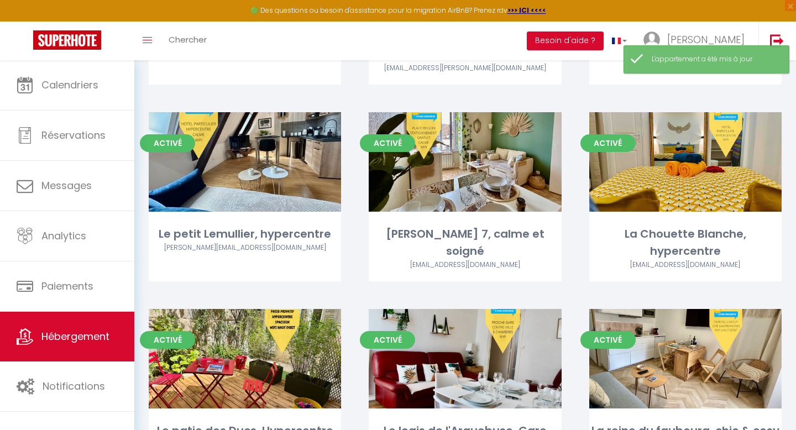
scroll to position [264, 0]
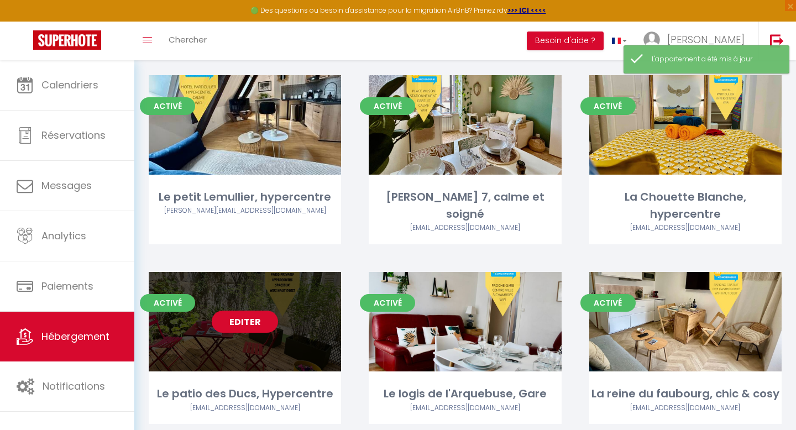
click at [246, 311] on link "Editer" at bounding box center [245, 322] width 66 height 22
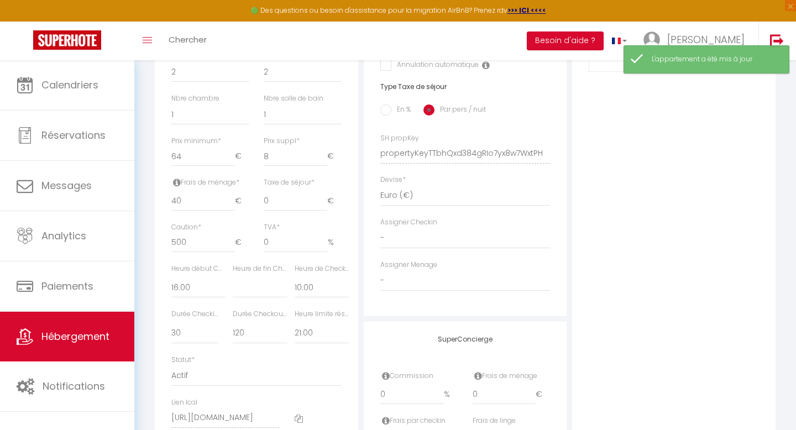
scroll to position [441, 0]
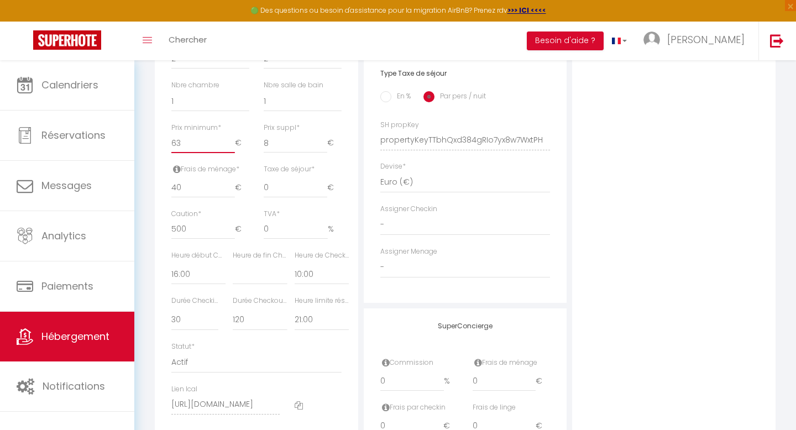
click at [228, 145] on input "63" at bounding box center [203, 143] width 64 height 20
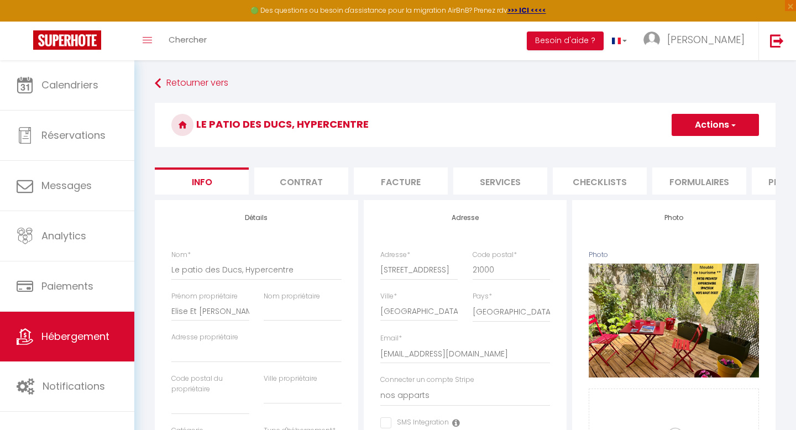
click at [726, 127] on button "Actions" at bounding box center [715, 125] width 87 height 22
click at [672, 154] on input "Enregistrer" at bounding box center [671, 149] width 41 height 11
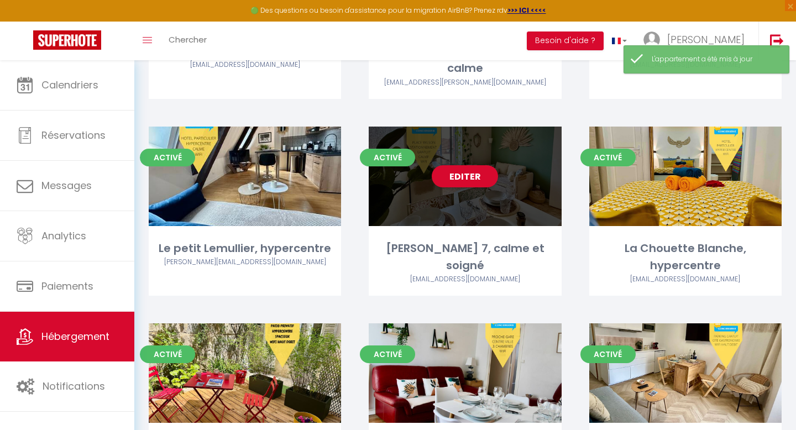
scroll to position [264, 0]
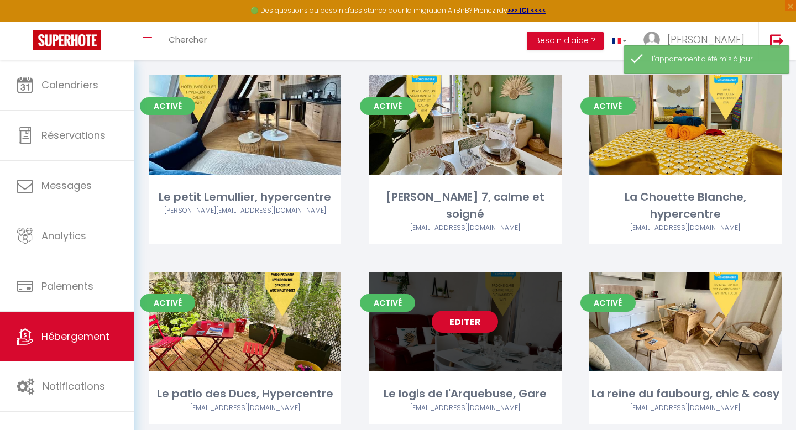
click at [444, 311] on link "Editer" at bounding box center [465, 322] width 66 height 22
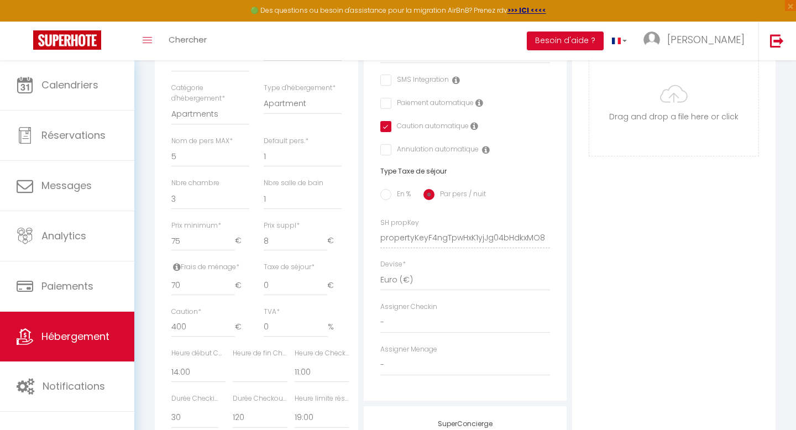
scroll to position [342, 0]
click at [229, 243] on input "74" at bounding box center [203, 242] width 64 height 20
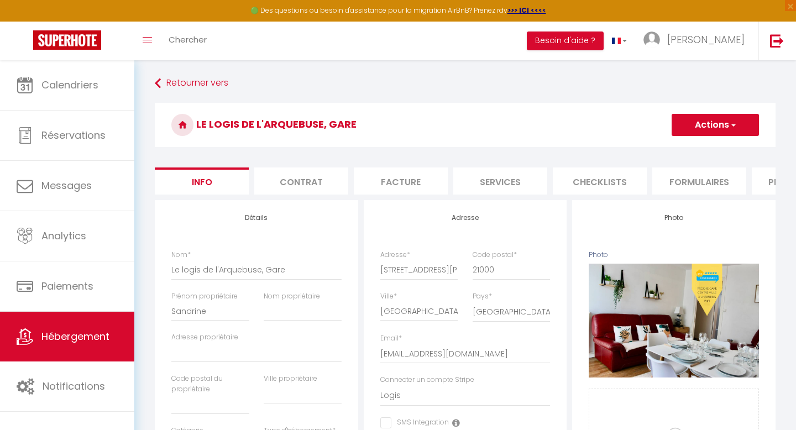
click at [727, 124] on button "Actions" at bounding box center [715, 125] width 87 height 22
click at [666, 150] on input "Enregistrer" at bounding box center [671, 149] width 41 height 11
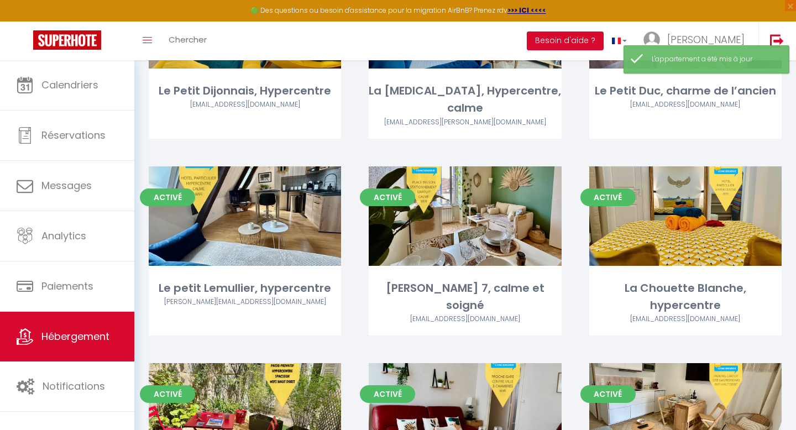
scroll to position [264, 0]
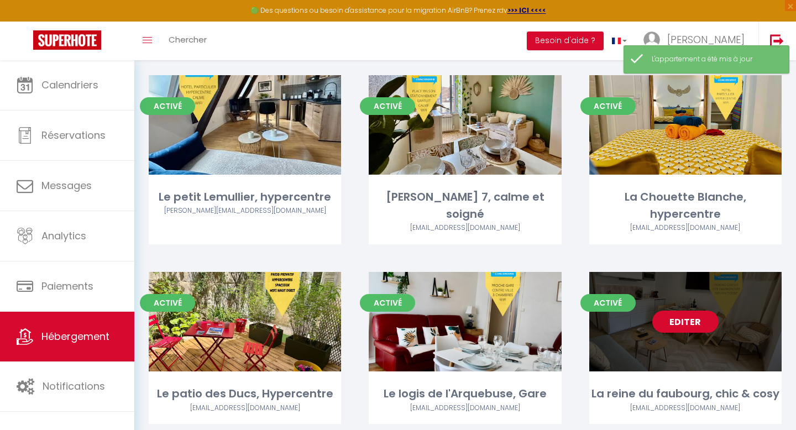
click at [684, 311] on link "Editer" at bounding box center [686, 322] width 66 height 22
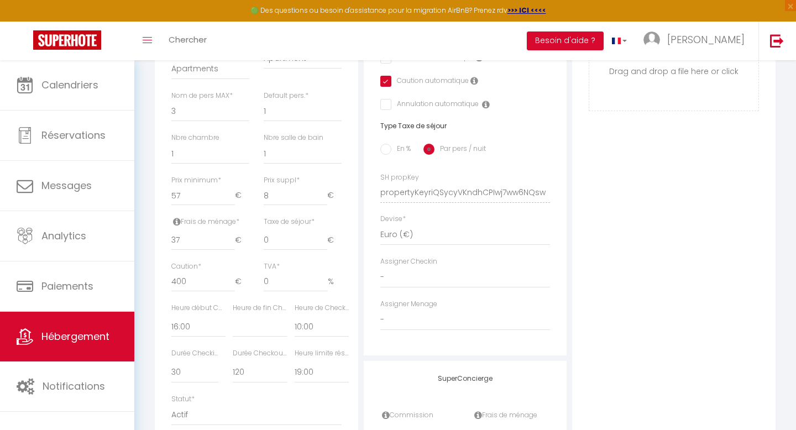
scroll to position [407, 0]
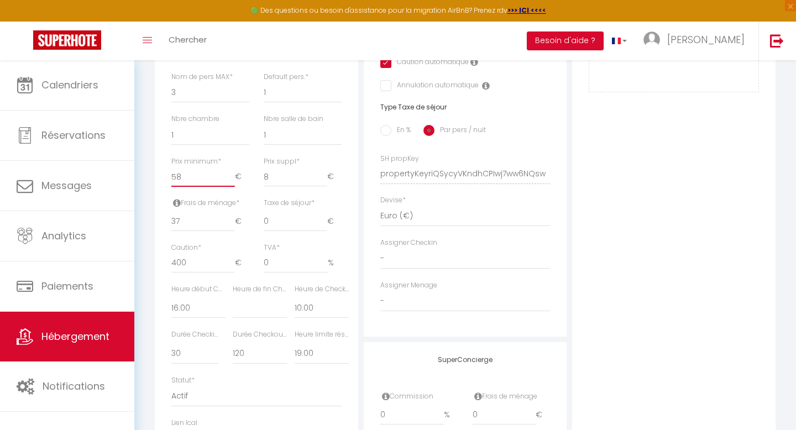
click at [228, 174] on input "58" at bounding box center [203, 177] width 64 height 20
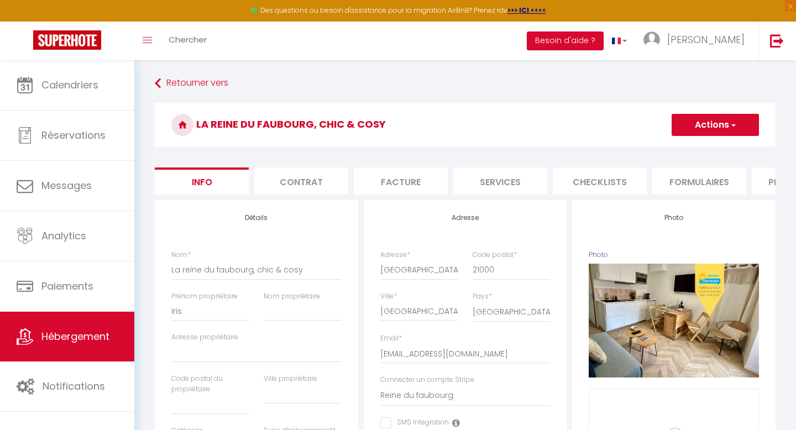
click at [679, 125] on button "Actions" at bounding box center [715, 125] width 87 height 22
click at [666, 149] on input "Enregistrer" at bounding box center [671, 149] width 41 height 11
